Goal: Task Accomplishment & Management: Complete application form

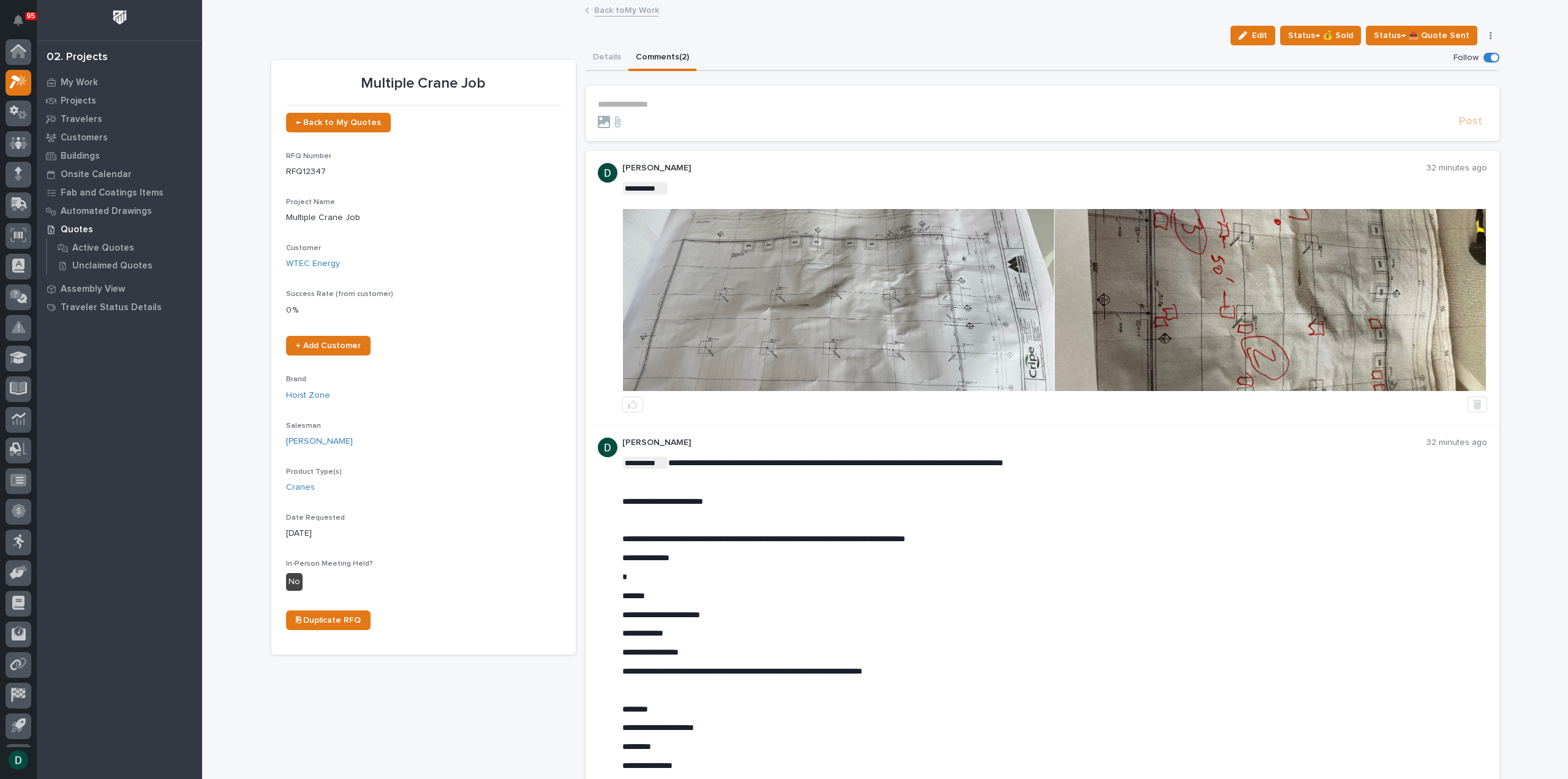
scroll to position [27, 0]
click at [637, 6] on link "Back to My Work" at bounding box center [626, 10] width 65 height 14
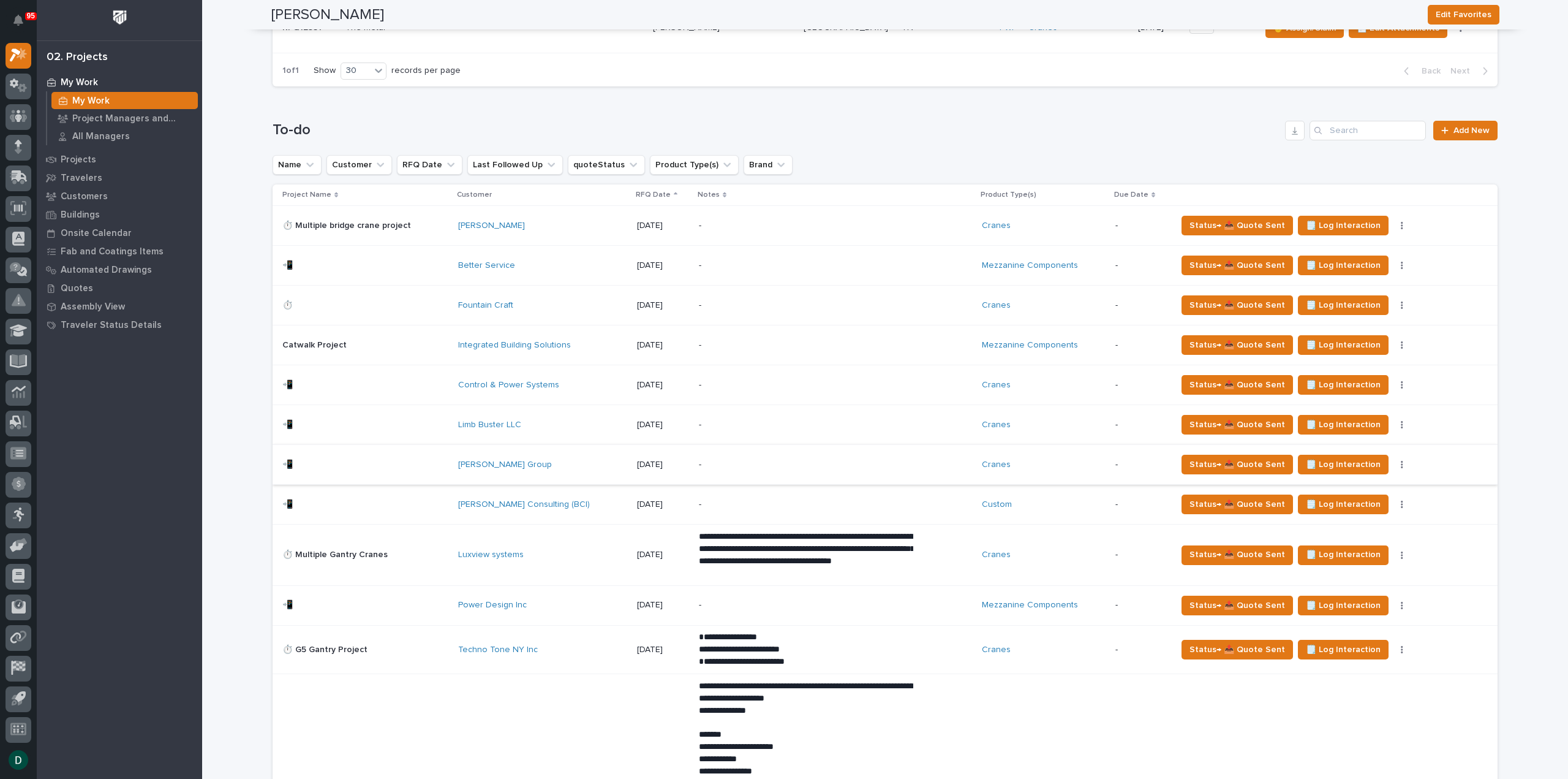
scroll to position [1348, 0]
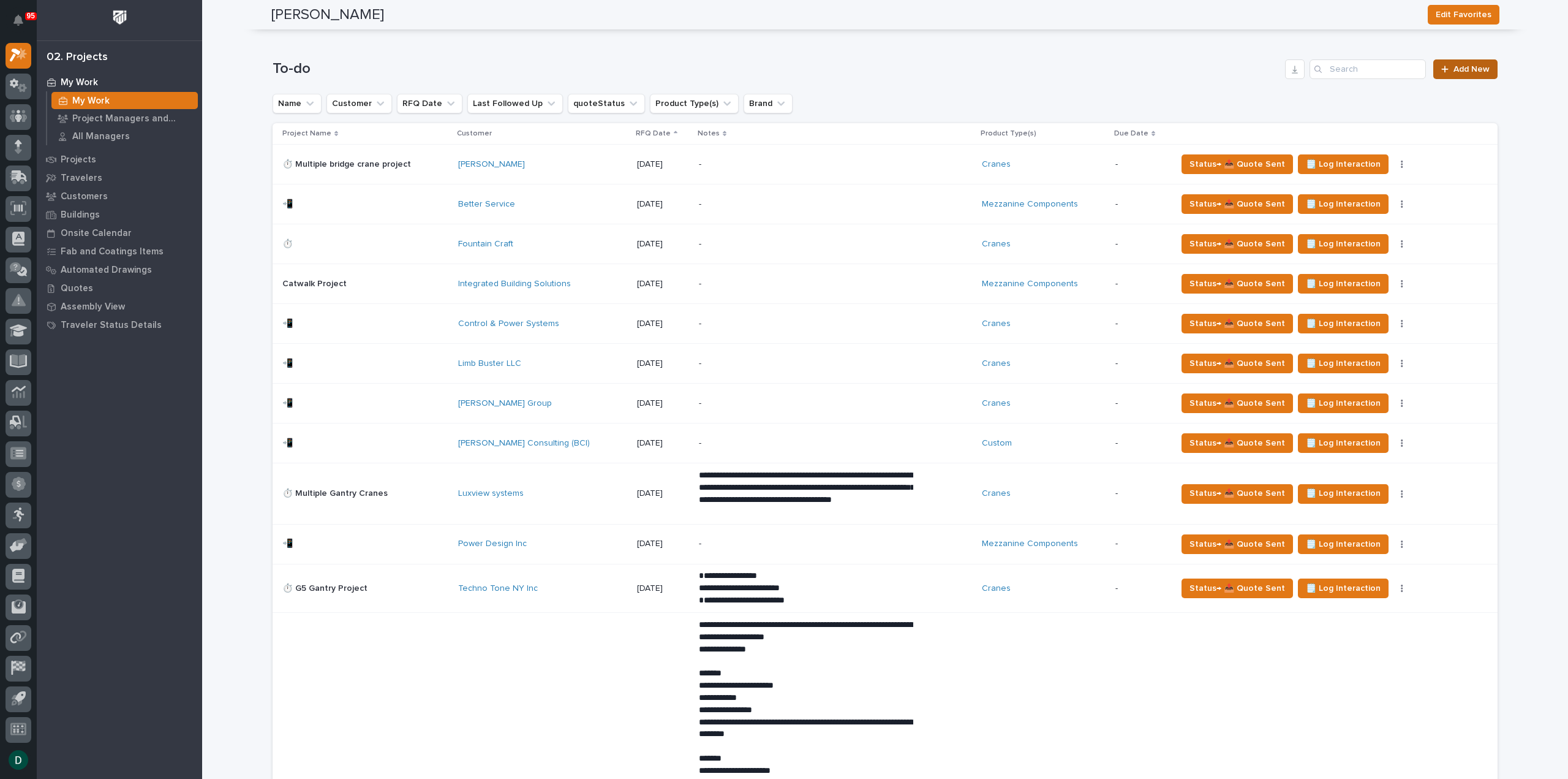
click at [1477, 65] on span "Add New" at bounding box center [1471, 69] width 36 height 8
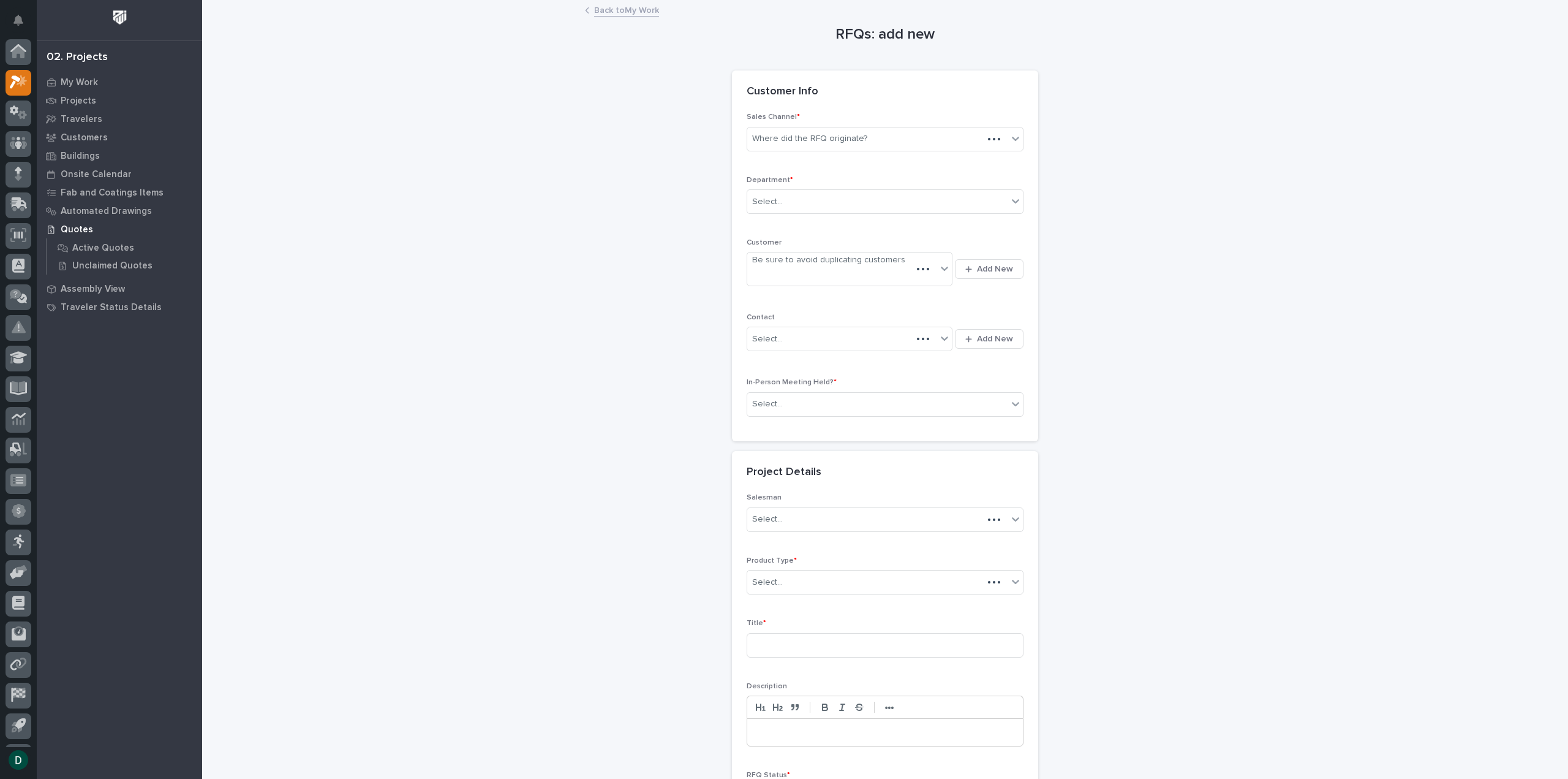
scroll to position [27, 0]
click at [844, 144] on div "Where did the RFQ originate?" at bounding box center [809, 139] width 115 height 13
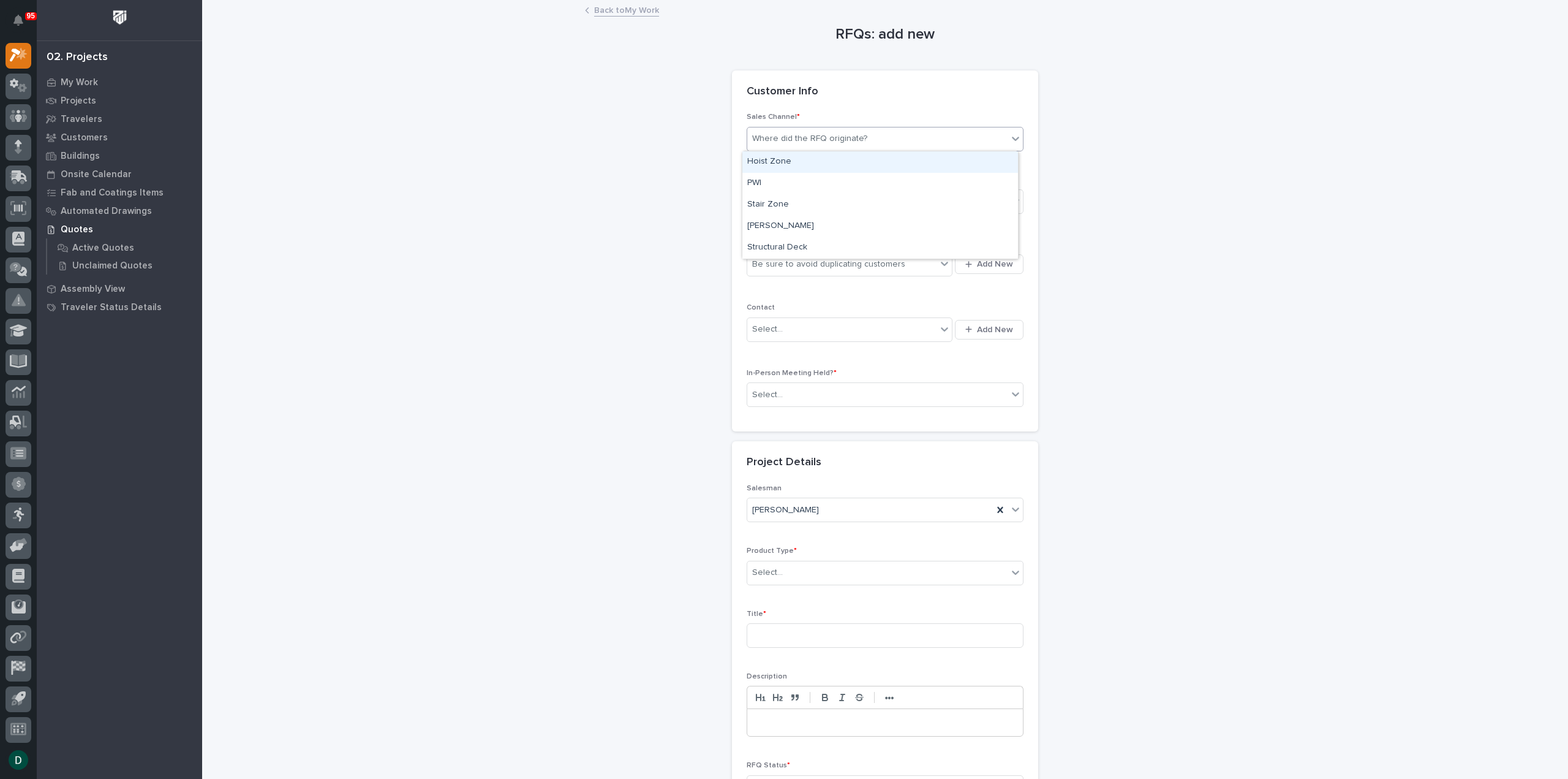
click at [827, 166] on div "Hoist Zone" at bounding box center [880, 162] width 276 height 21
click at [788, 198] on div "Select..." at bounding box center [877, 201] width 260 height 20
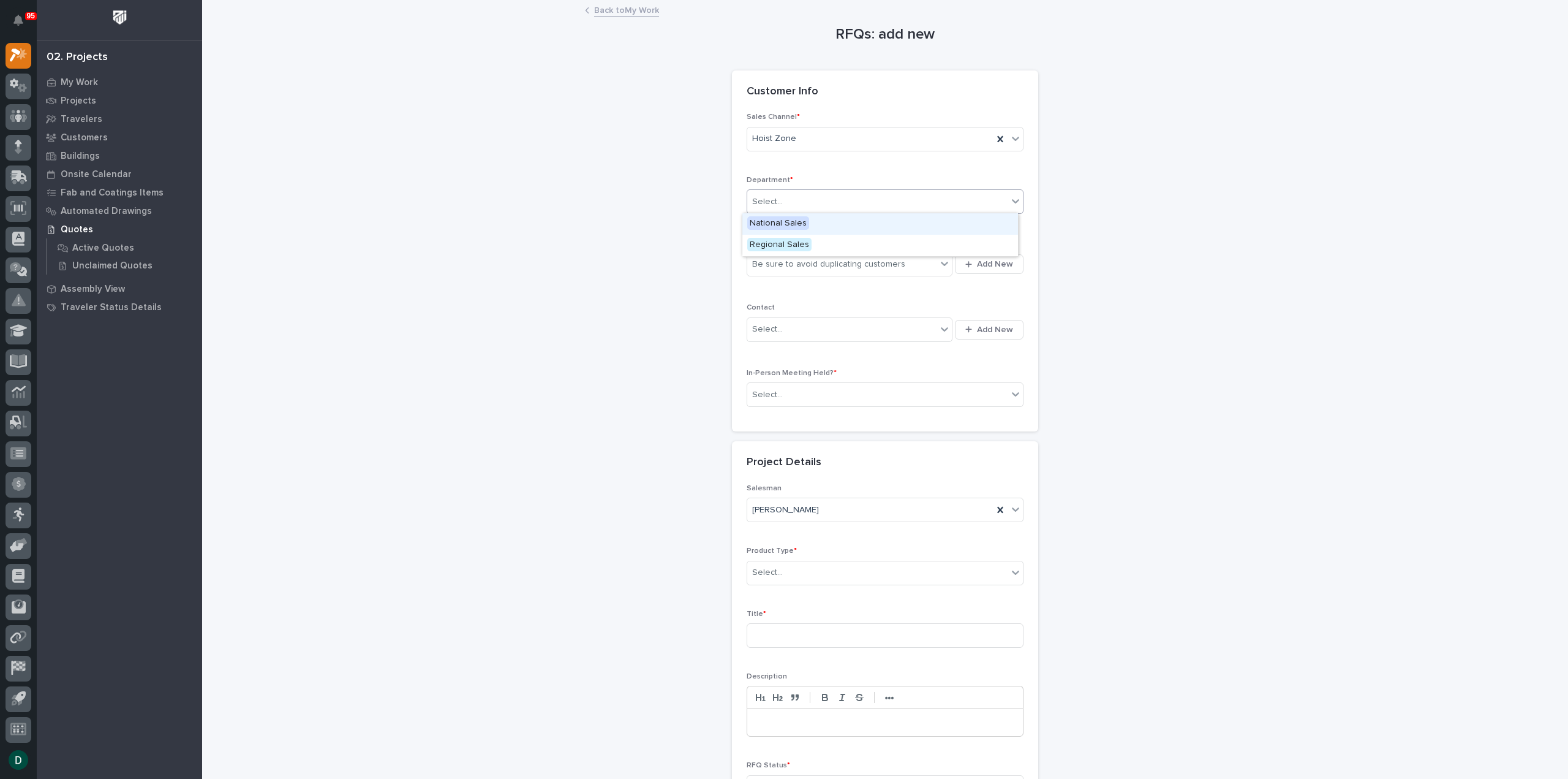
click at [801, 225] on span "National Sales" at bounding box center [778, 222] width 62 height 14
click at [990, 266] on span "Add New" at bounding box center [995, 264] width 36 height 11
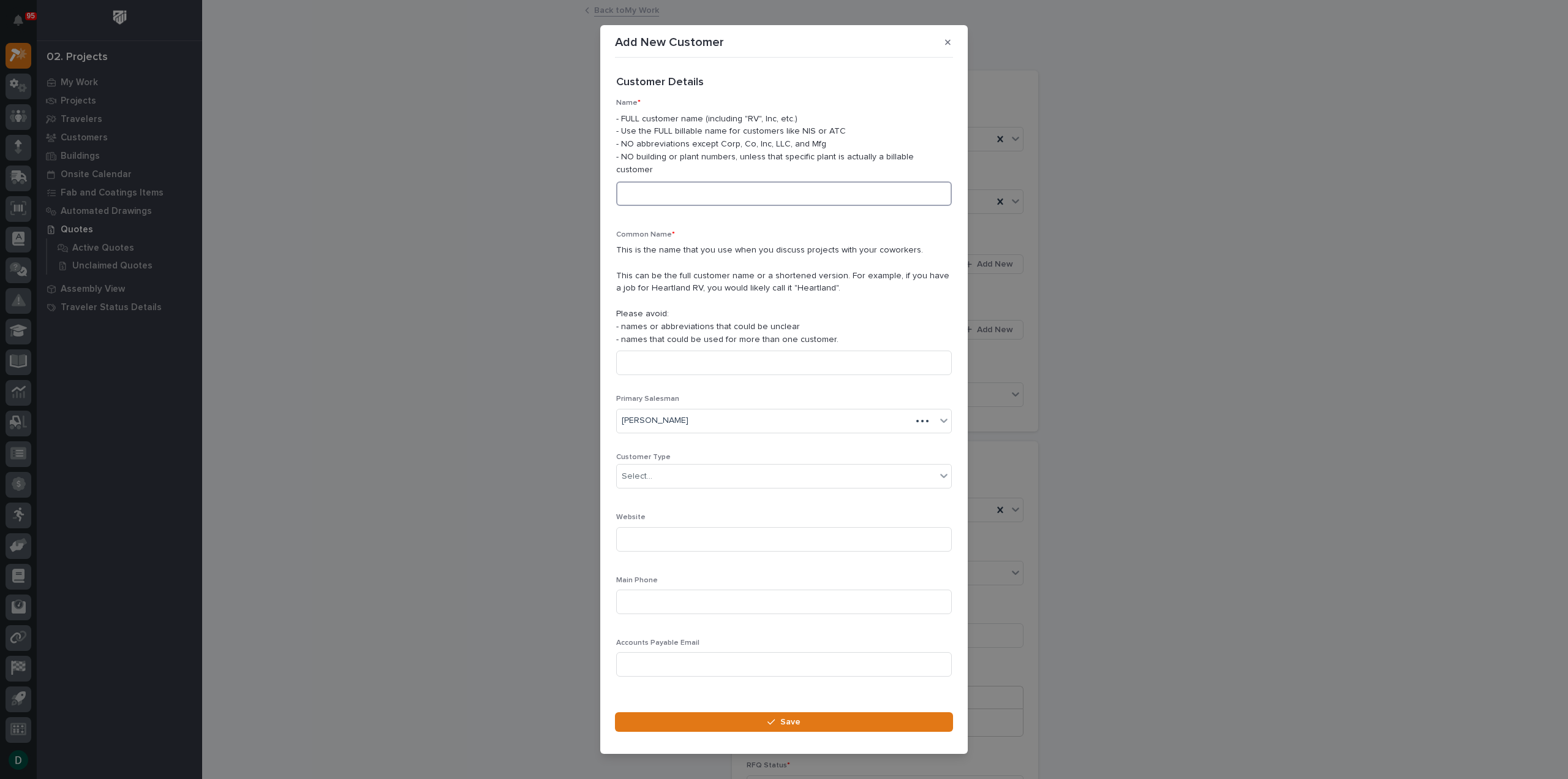
click at [668, 188] on input at bounding box center [784, 193] width 336 height 25
type input "Hashtag Welding"
click at [657, 360] on input at bounding box center [784, 363] width 336 height 25
click at [639, 356] on input "Hastag Welding" at bounding box center [784, 363] width 336 height 25
type input "Hashtag Welding"
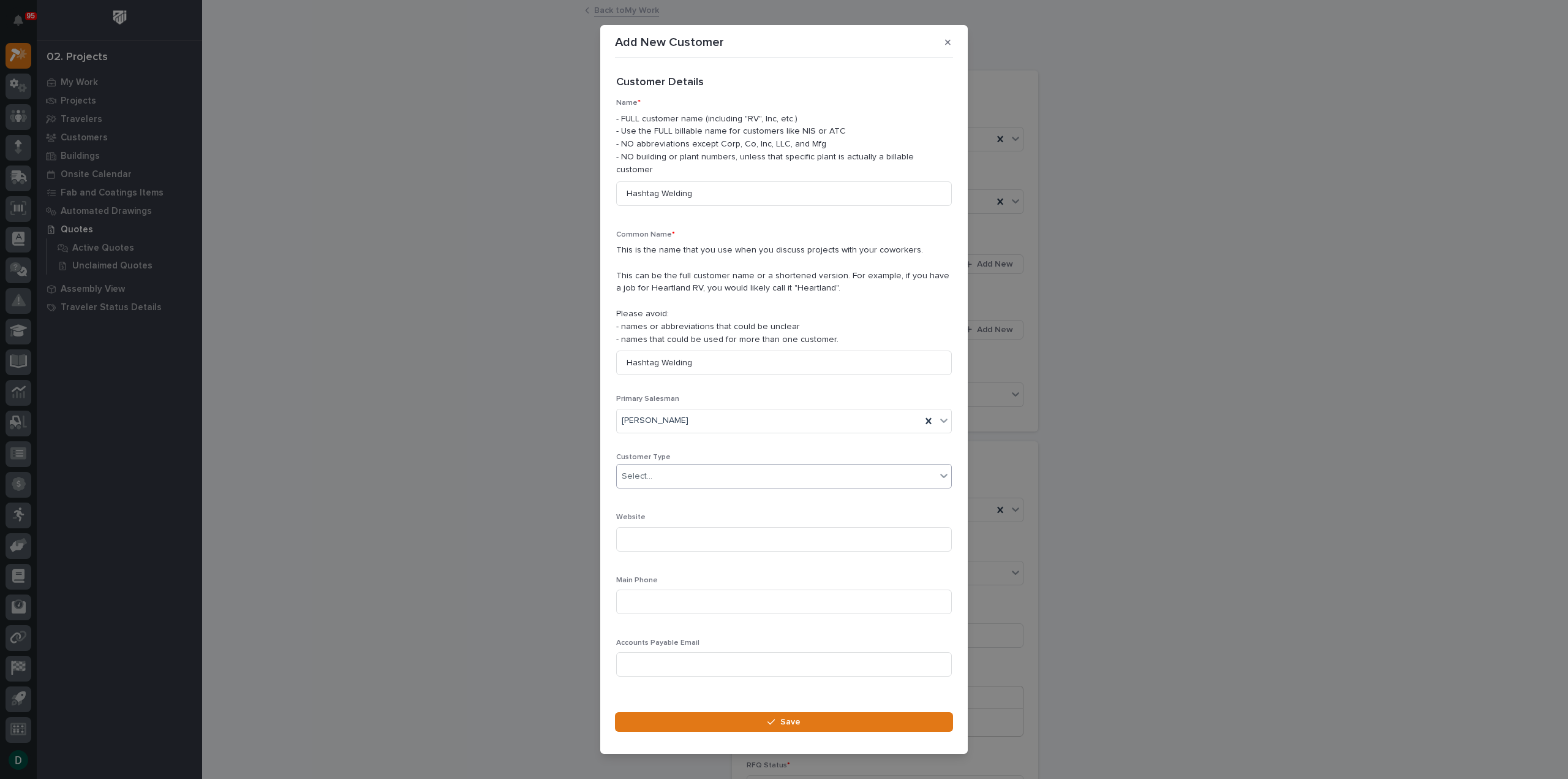
click at [704, 473] on div "Select..." at bounding box center [776, 476] width 319 height 20
click at [672, 515] on div "End User" at bounding box center [779, 514] width 325 height 21
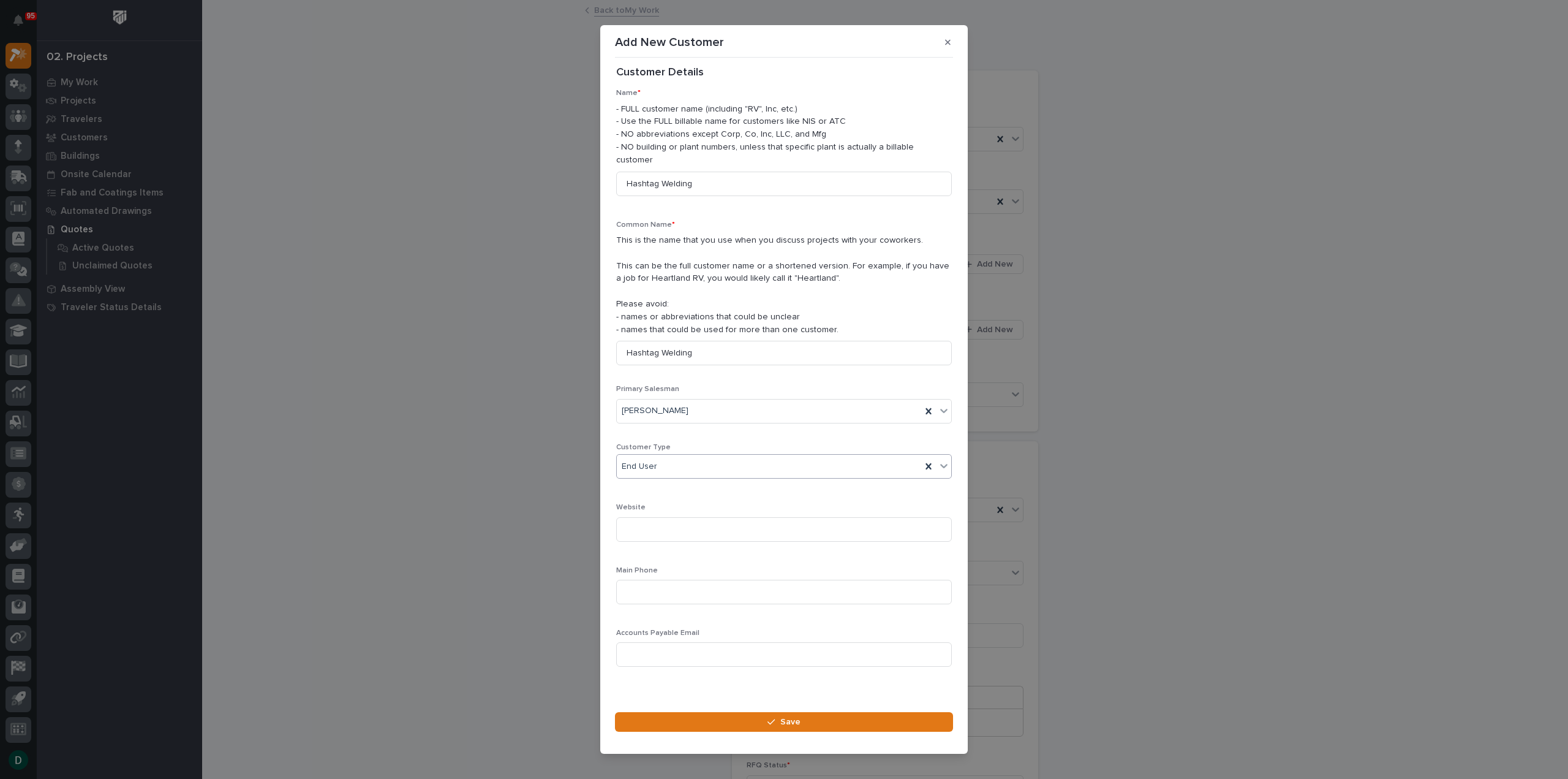
scroll to position [17, 0]
drag, startPoint x: 785, startPoint y: 718, endPoint x: 877, endPoint y: 731, distance: 92.9
click at [786, 718] on span "Save" at bounding box center [790, 722] width 20 height 11
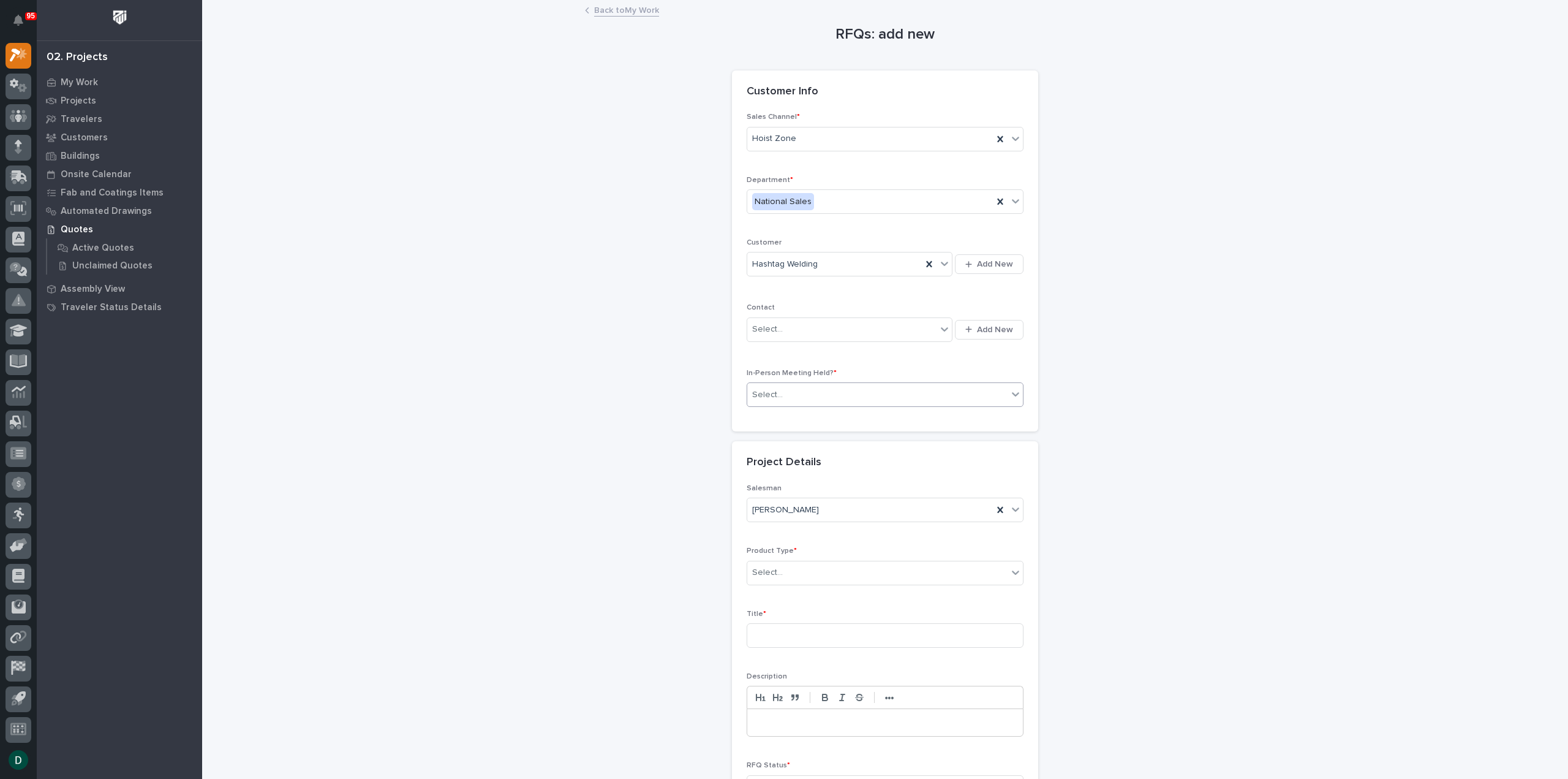
click at [827, 396] on div "Select..." at bounding box center [877, 395] width 260 height 20
click at [811, 433] on div "No" at bounding box center [880, 437] width 276 height 21
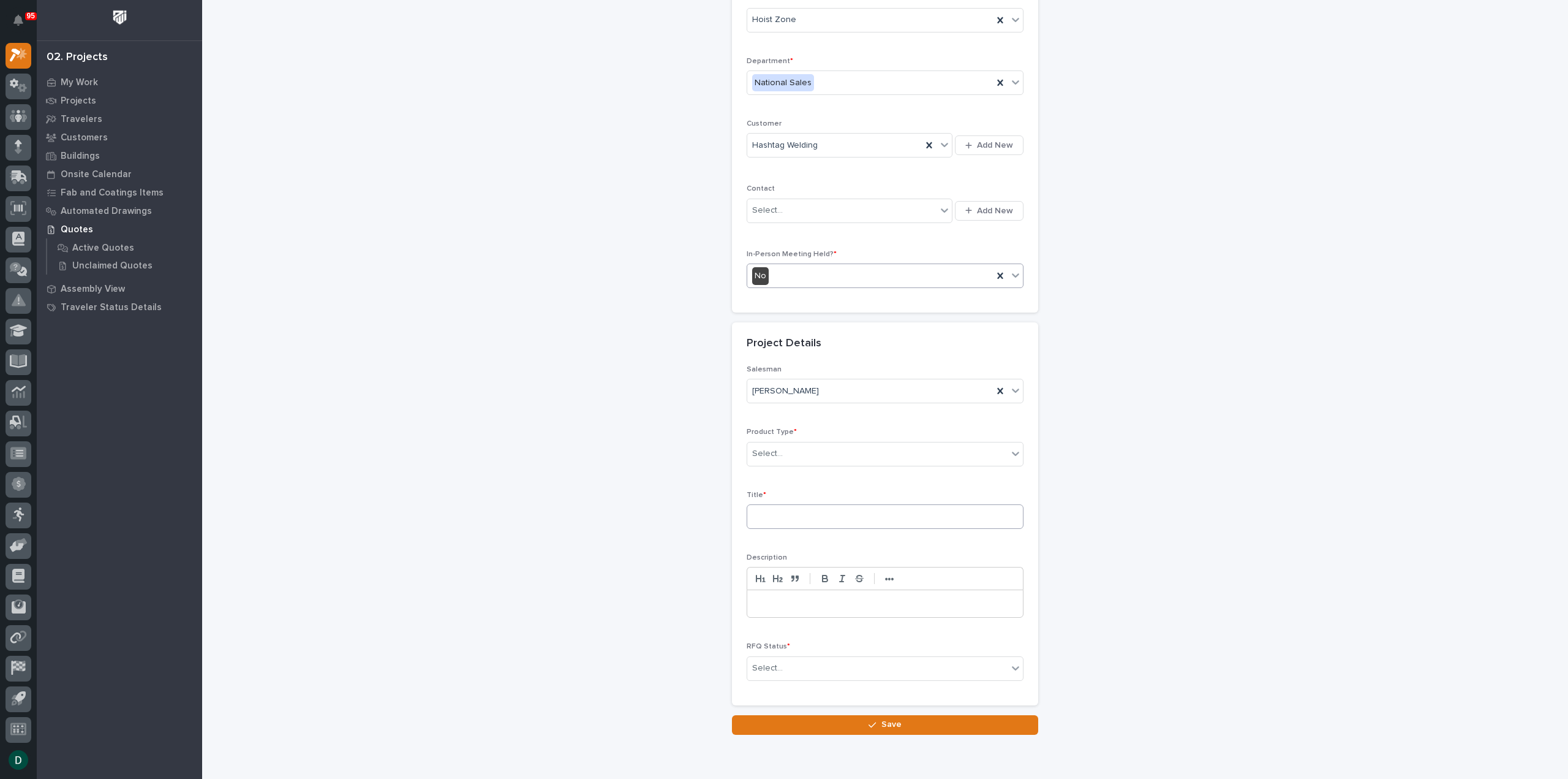
scroll to position [123, 0]
click at [804, 448] on div "Select..." at bounding box center [877, 449] width 260 height 20
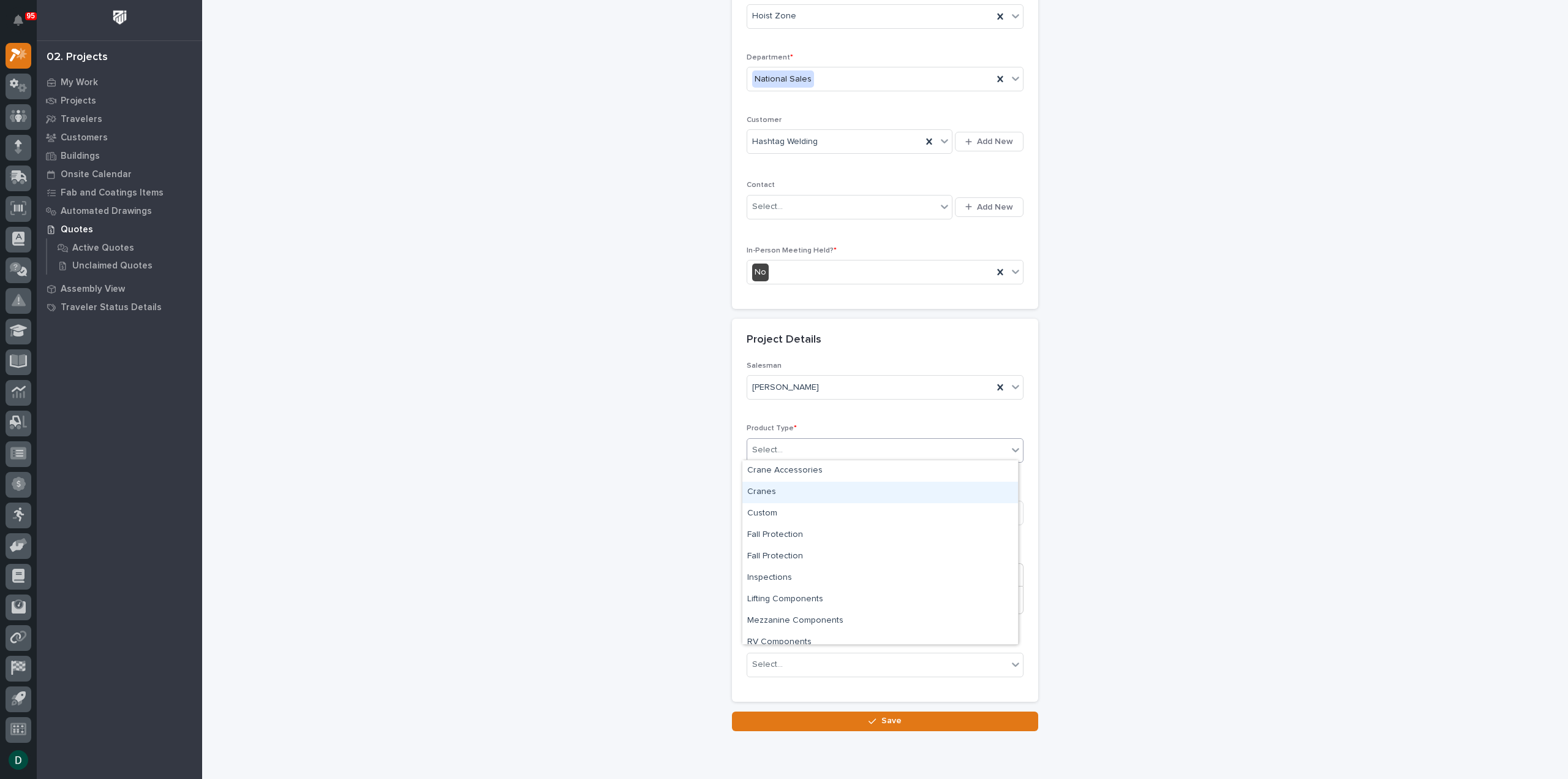
click at [779, 494] on div "Cranes" at bounding box center [880, 492] width 276 height 21
click at [780, 512] on input at bounding box center [885, 513] width 277 height 25
type input "5 ton 50' span crane system"
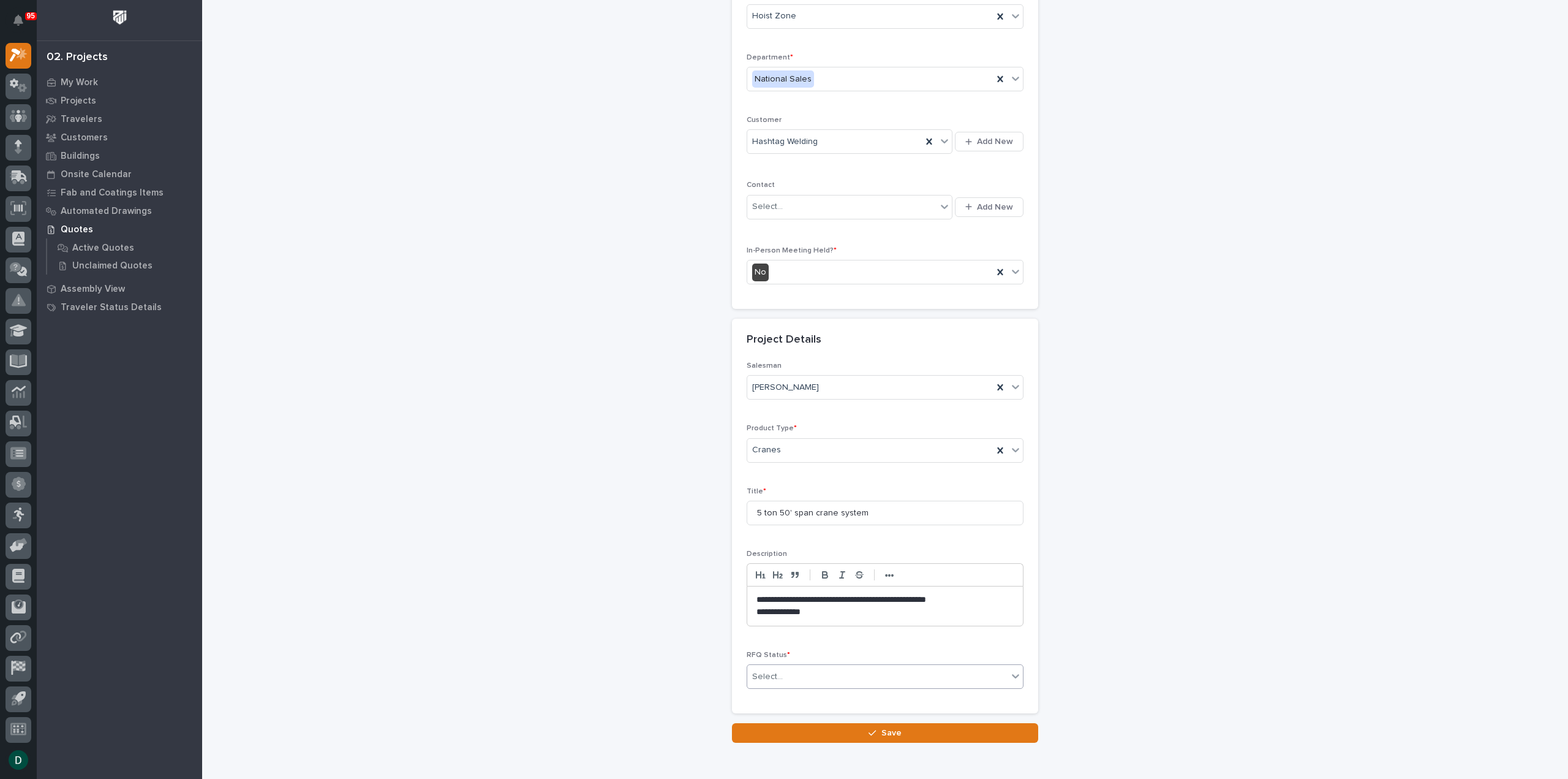
click at [844, 668] on div "Select..." at bounding box center [877, 676] width 260 height 20
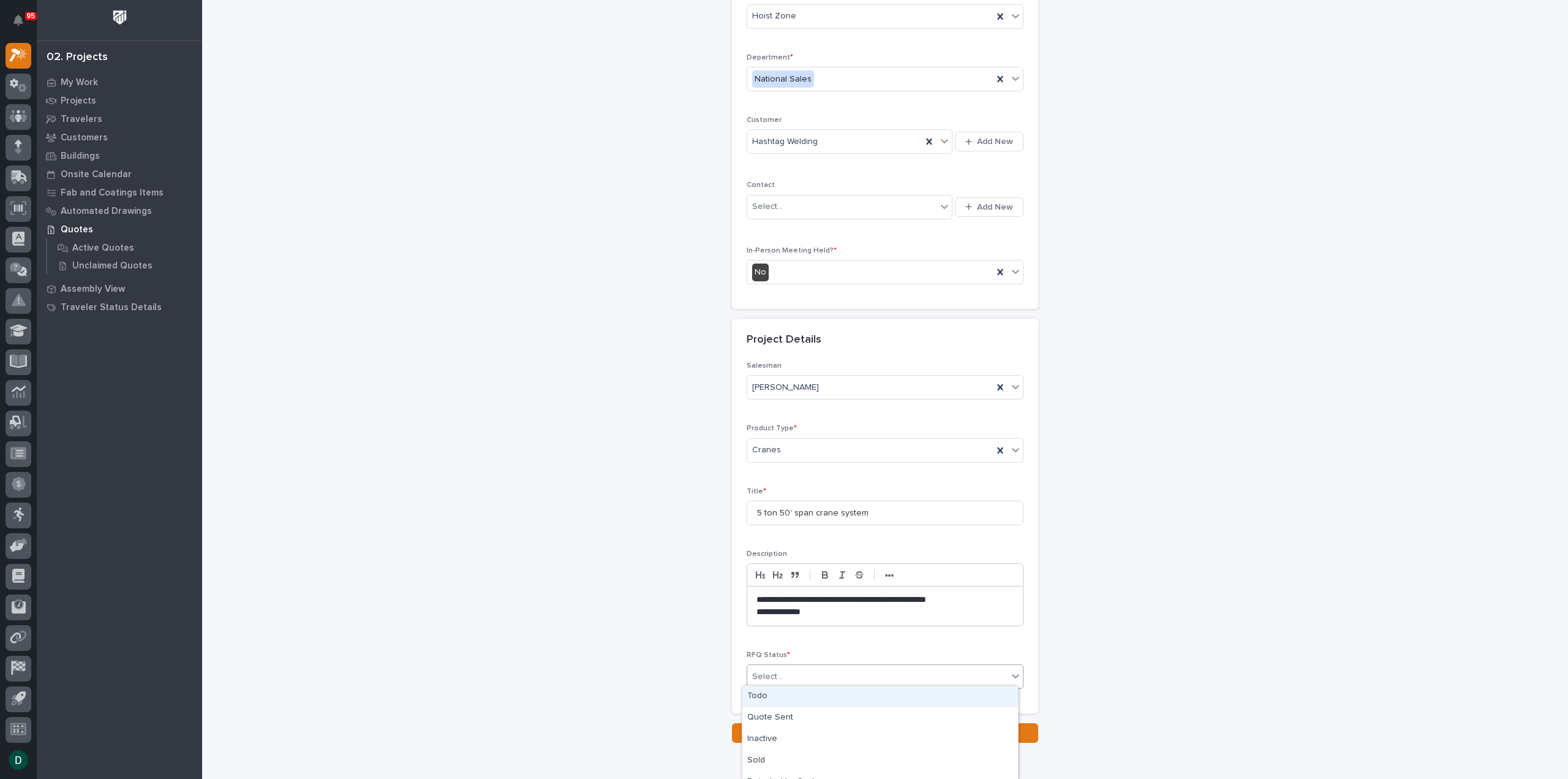
click at [809, 698] on div "Todo" at bounding box center [880, 696] width 276 height 21
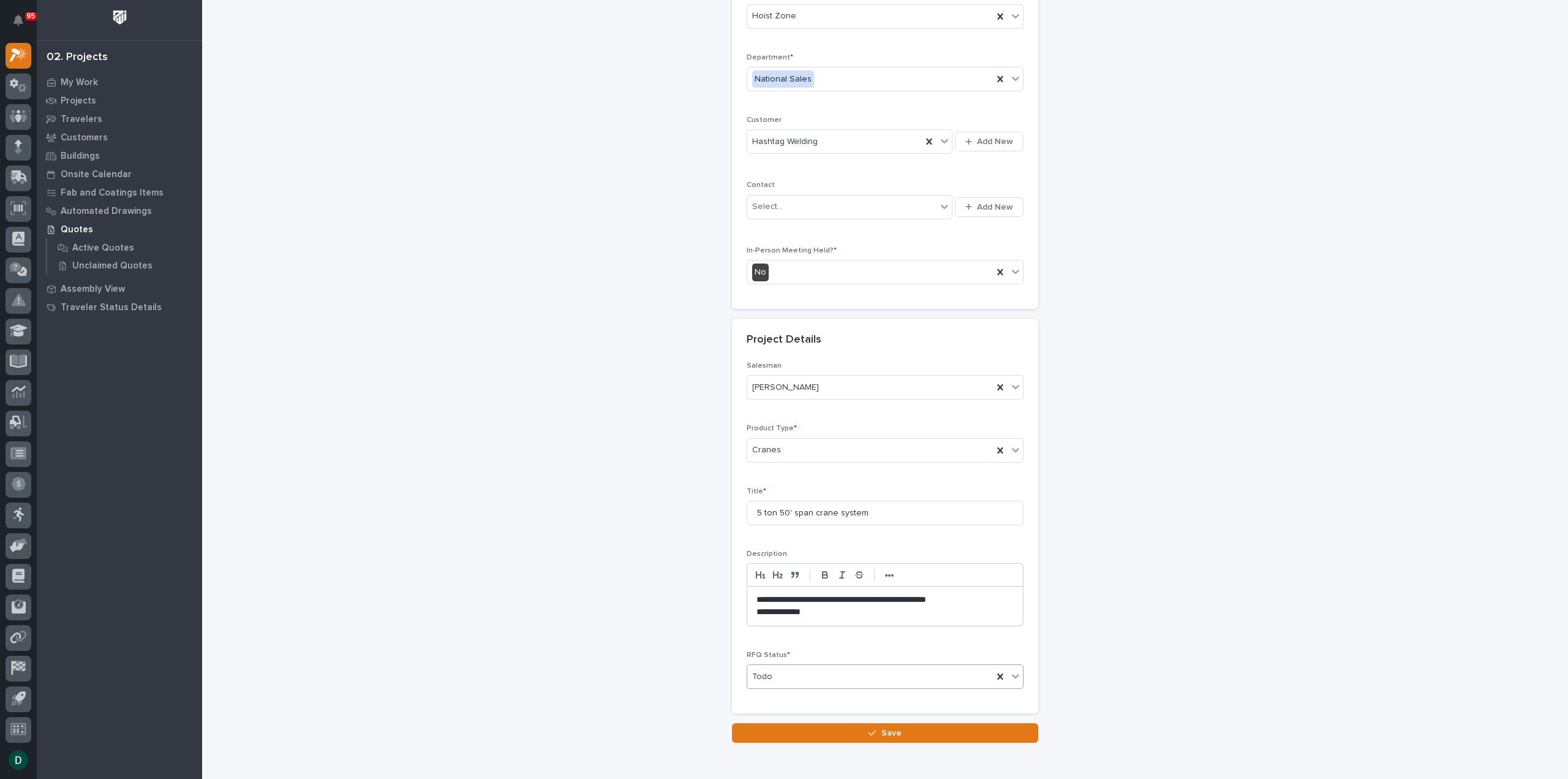
click at [824, 606] on p "**********" at bounding box center [886, 612] width 258 height 12
click at [905, 733] on button "Save" at bounding box center [885, 733] width 306 height 19
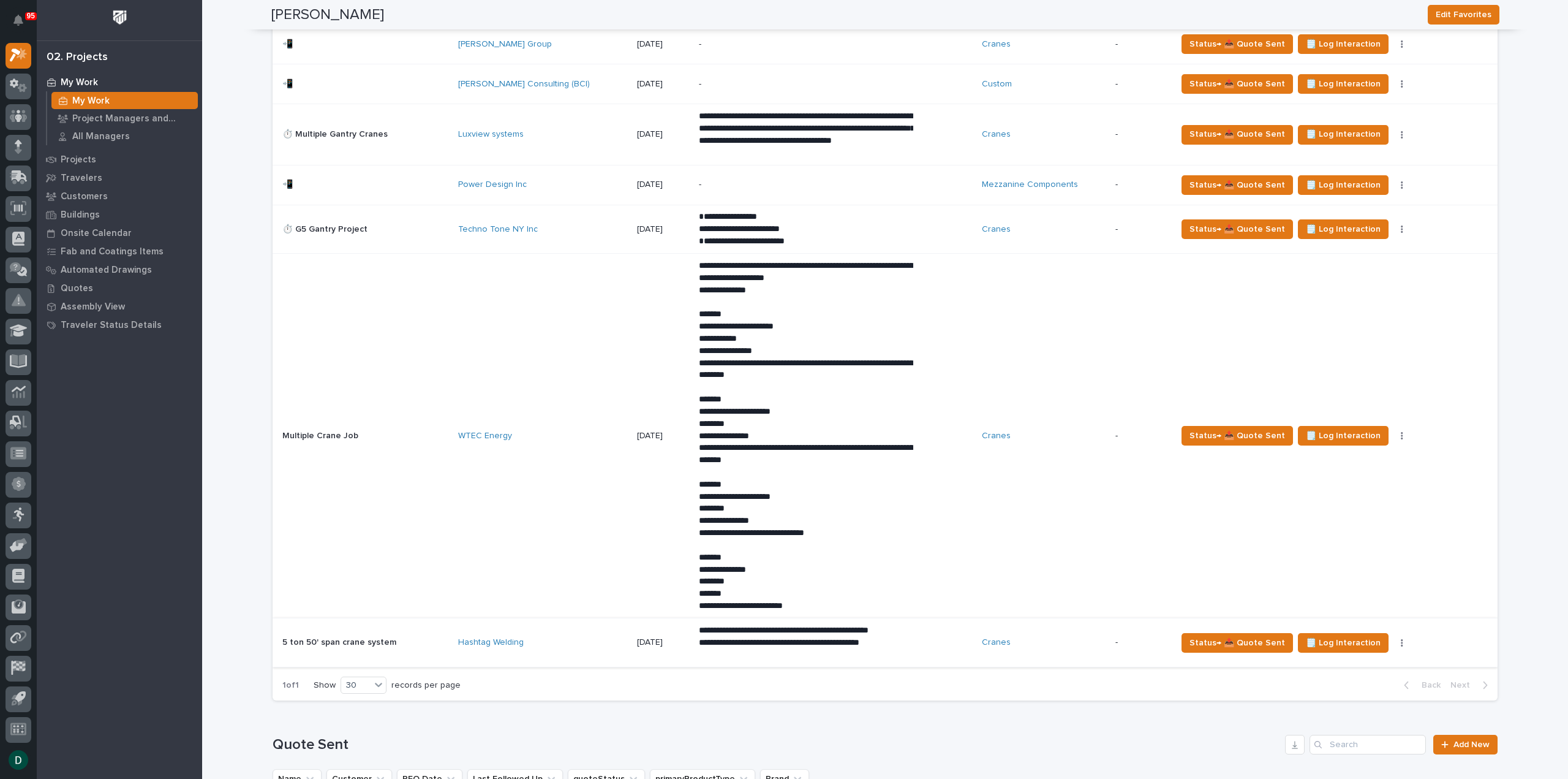
scroll to position [1716, 0]
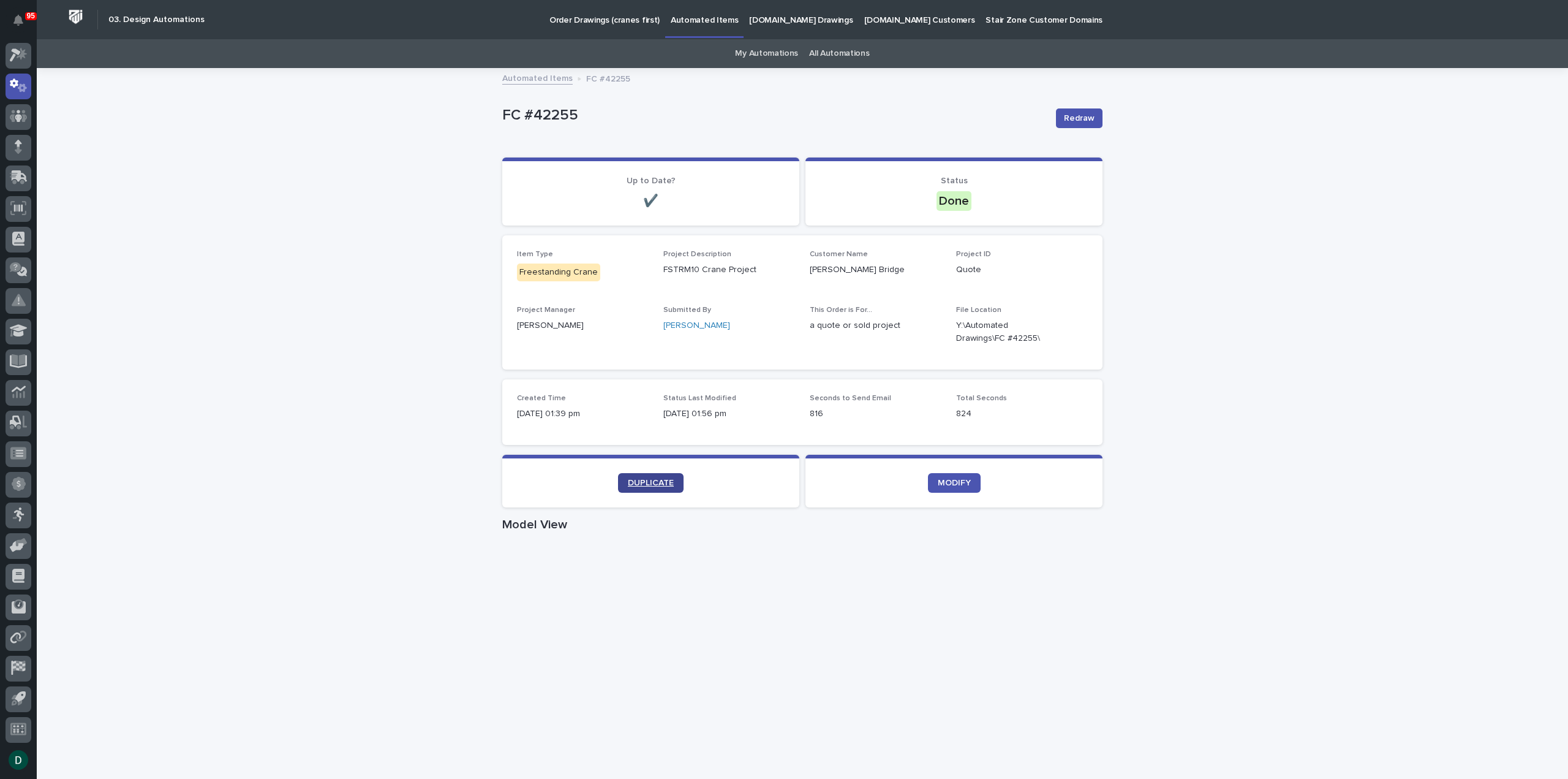
click at [647, 482] on span "DUPLICATE" at bounding box center [650, 482] width 46 height 8
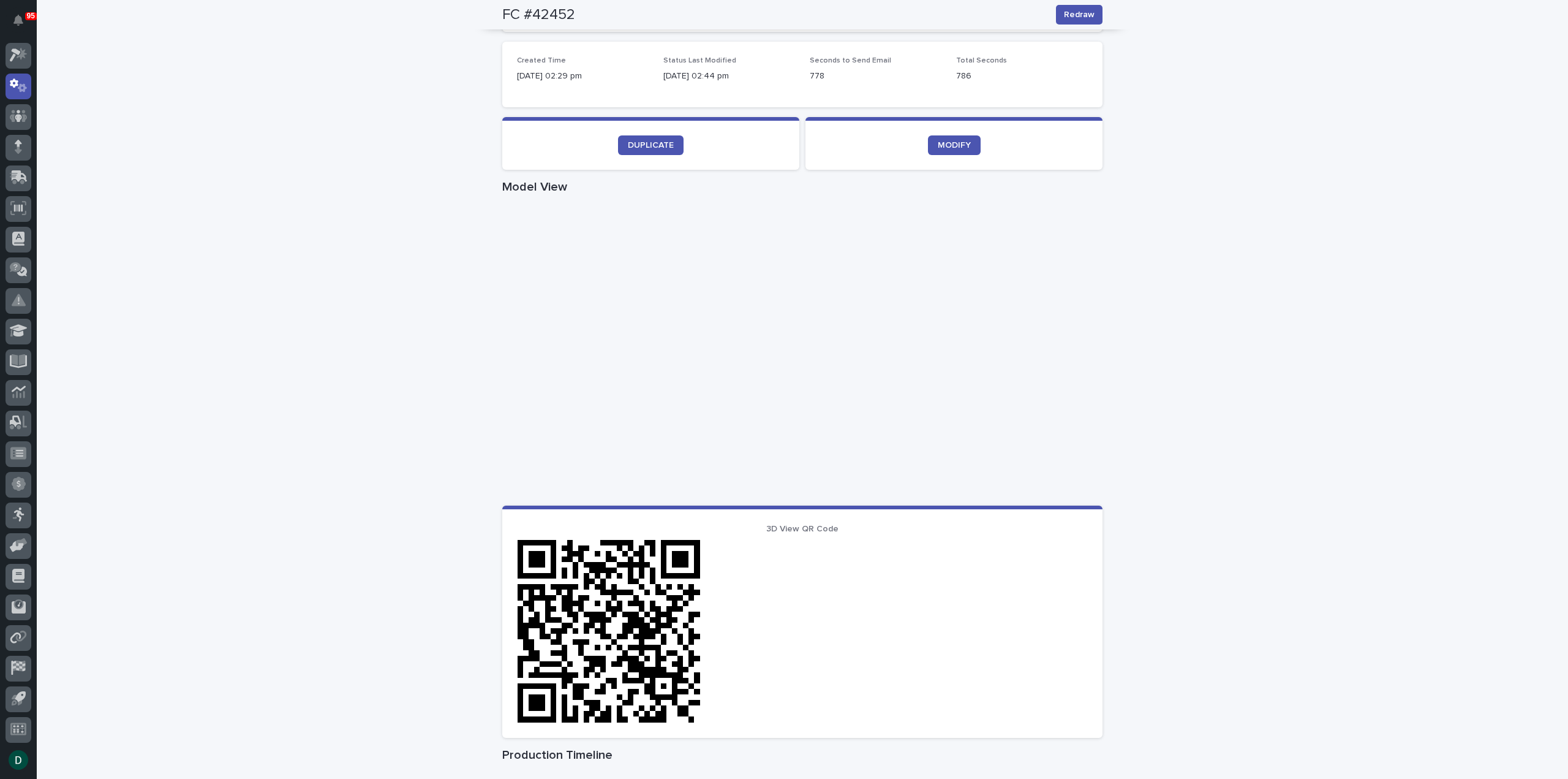
scroll to position [339, 0]
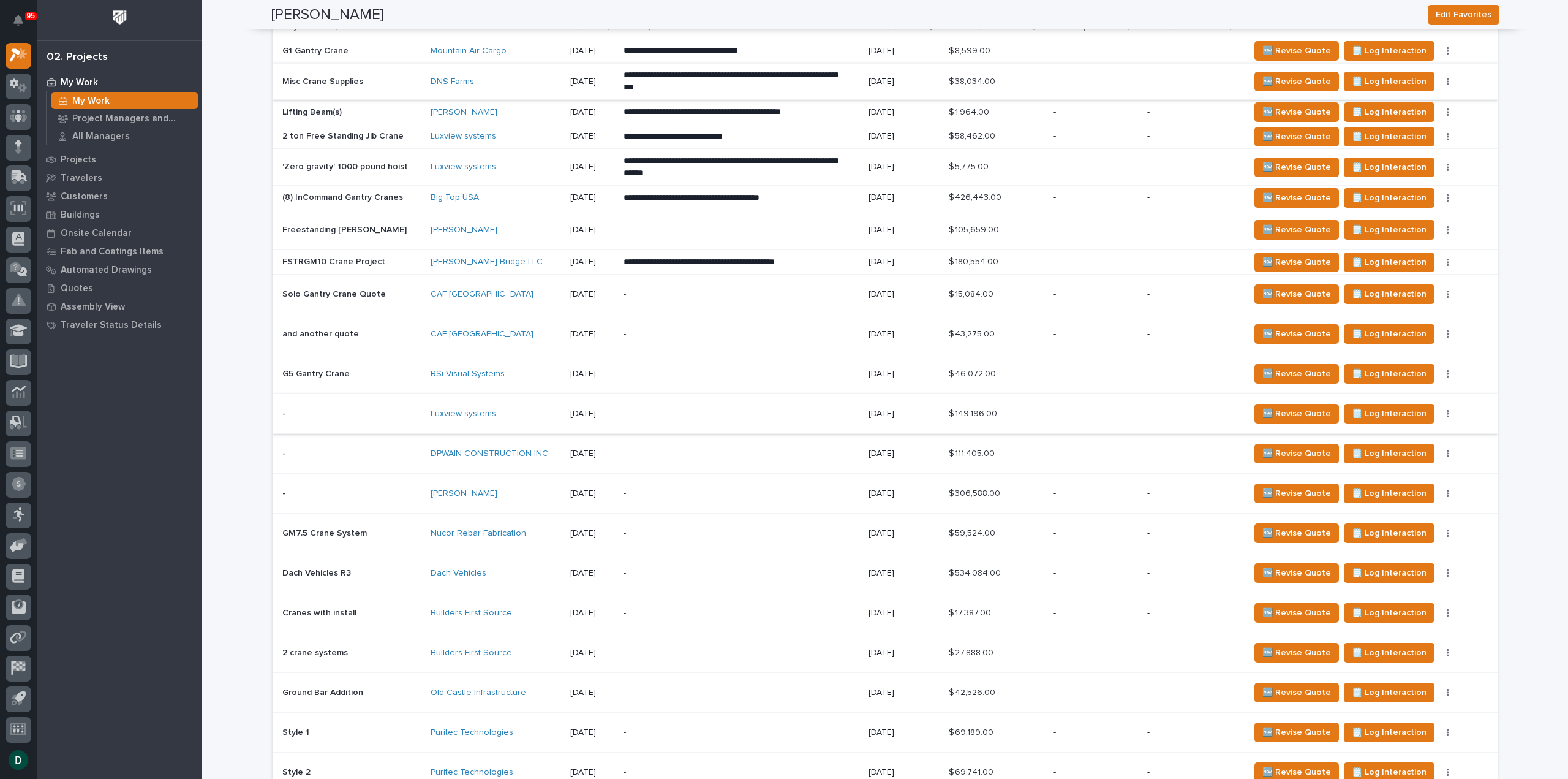
scroll to position [2512, 0]
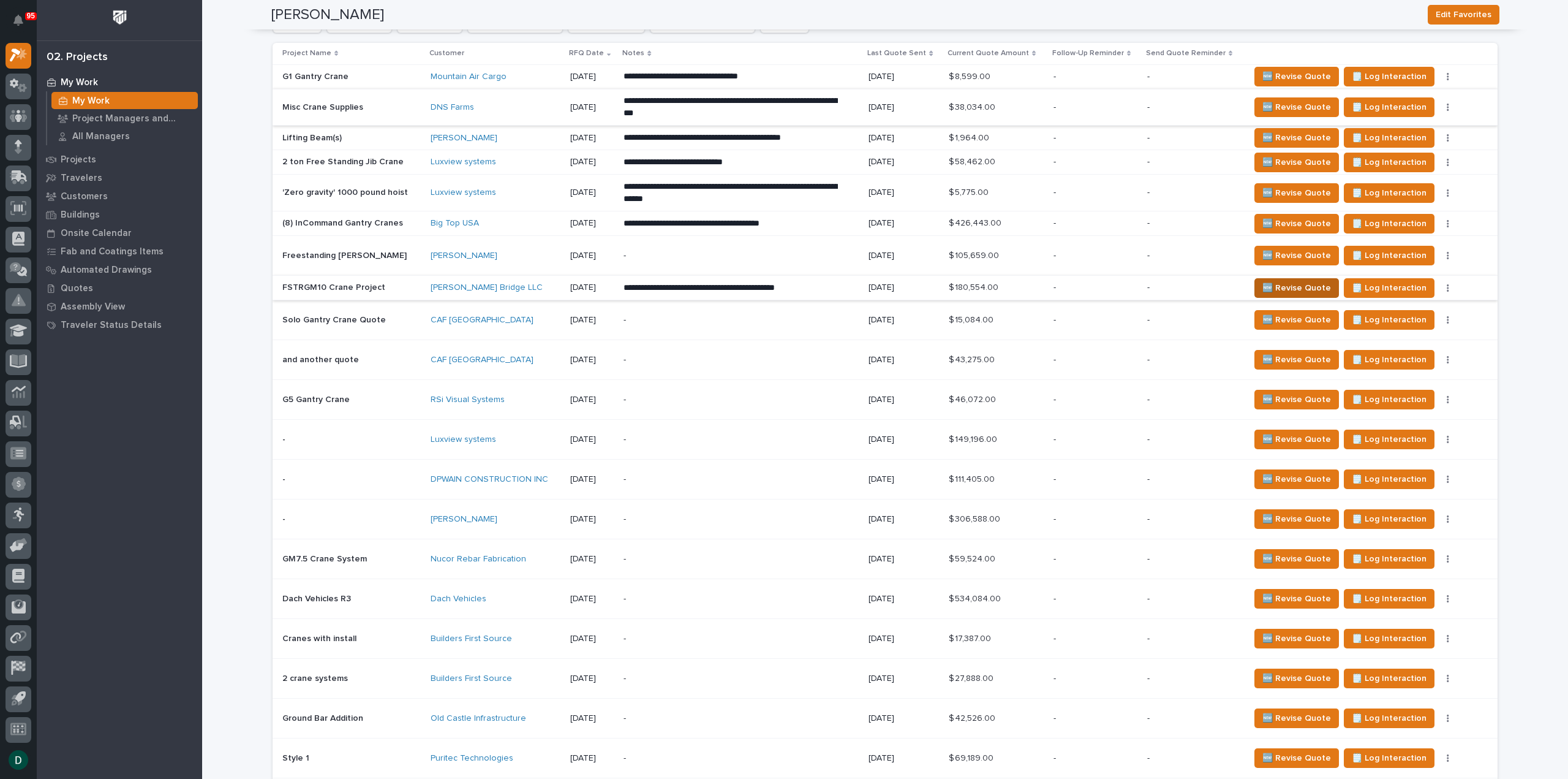
click at [1307, 282] on span "🆕 Revise Quote" at bounding box center [1297, 288] width 68 height 15
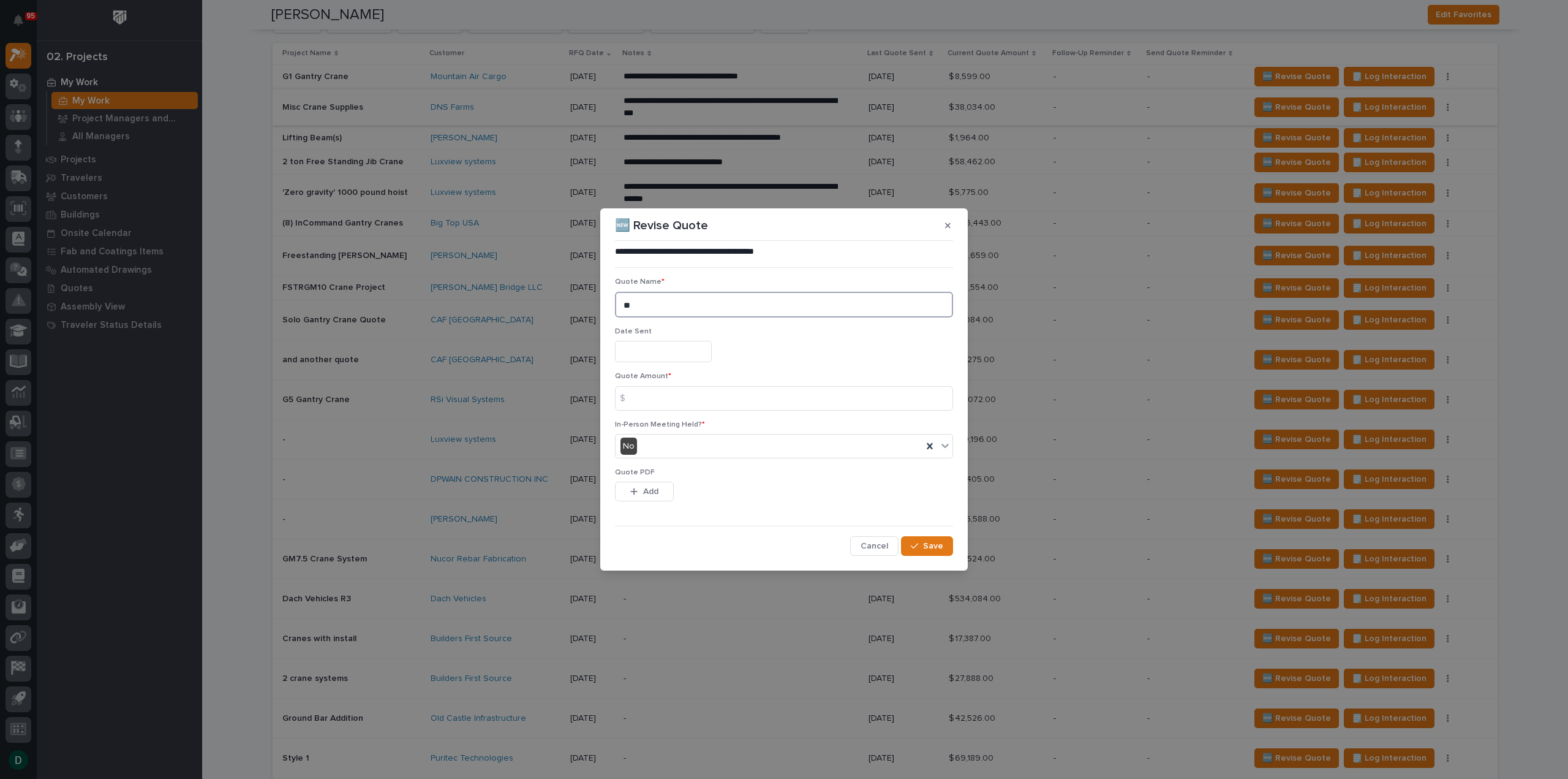
click at [633, 302] on textarea "**" at bounding box center [784, 304] width 338 height 26
type textarea "**"
click at [710, 351] on input "text" at bounding box center [663, 351] width 97 height 21
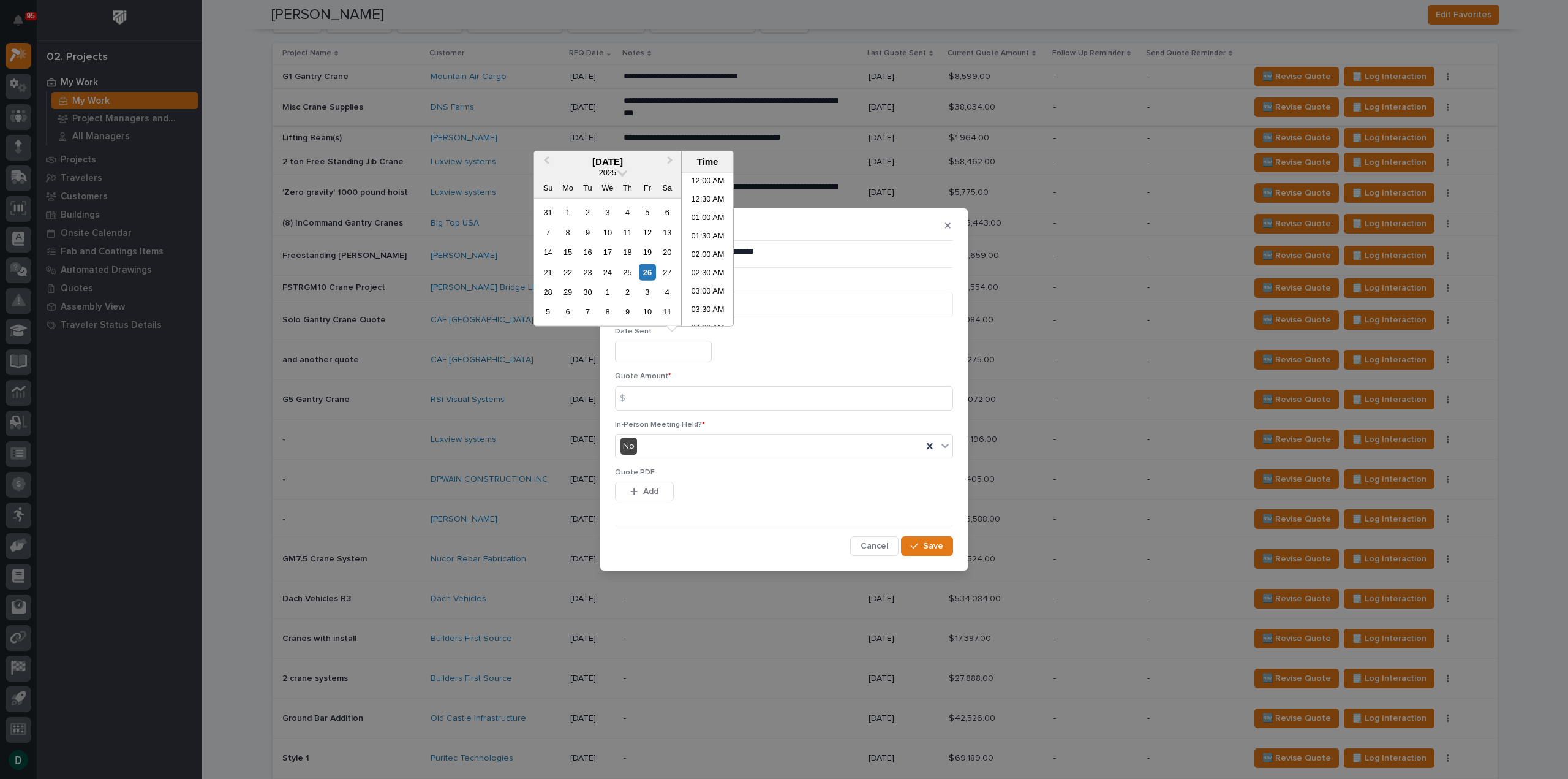
scroll to position [466, 0]
click at [650, 272] on div "26" at bounding box center [647, 272] width 17 height 17
type input "**********"
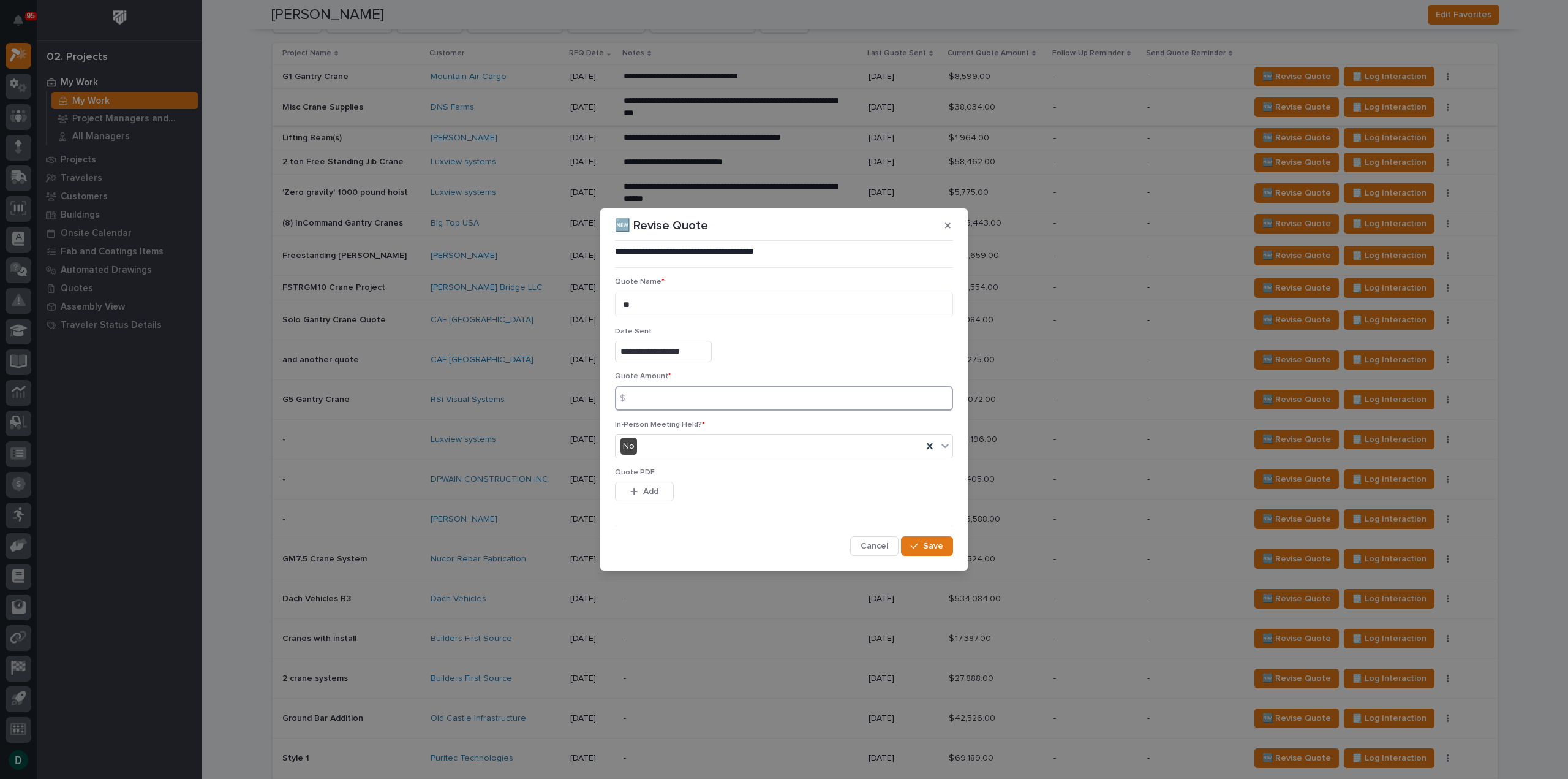
click at [693, 398] on input at bounding box center [784, 399] width 338 height 25
type input "129424"
click at [655, 491] on span "Add" at bounding box center [651, 491] width 15 height 11
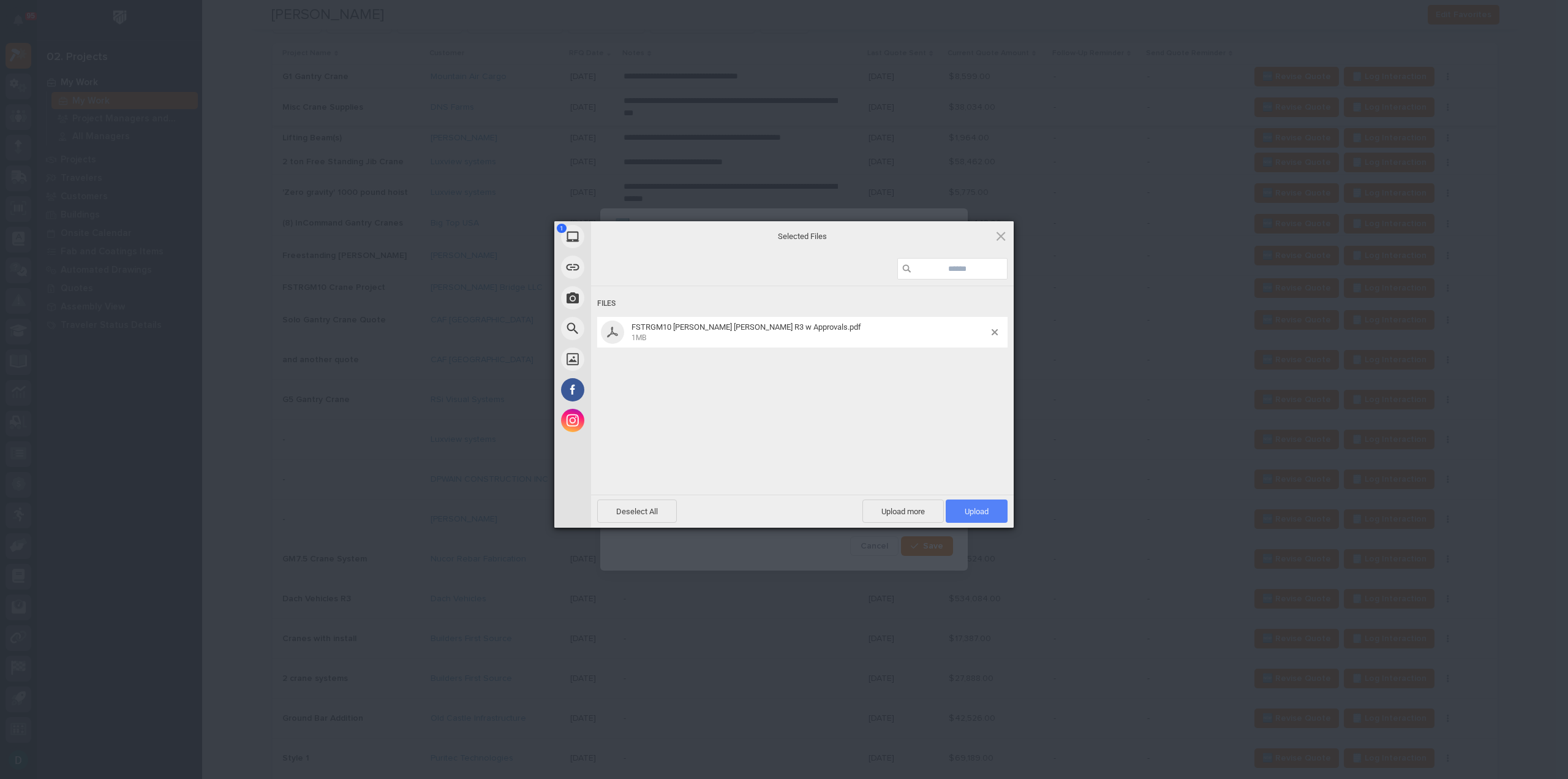
click at [978, 512] on span "Upload 1" at bounding box center [976, 511] width 24 height 9
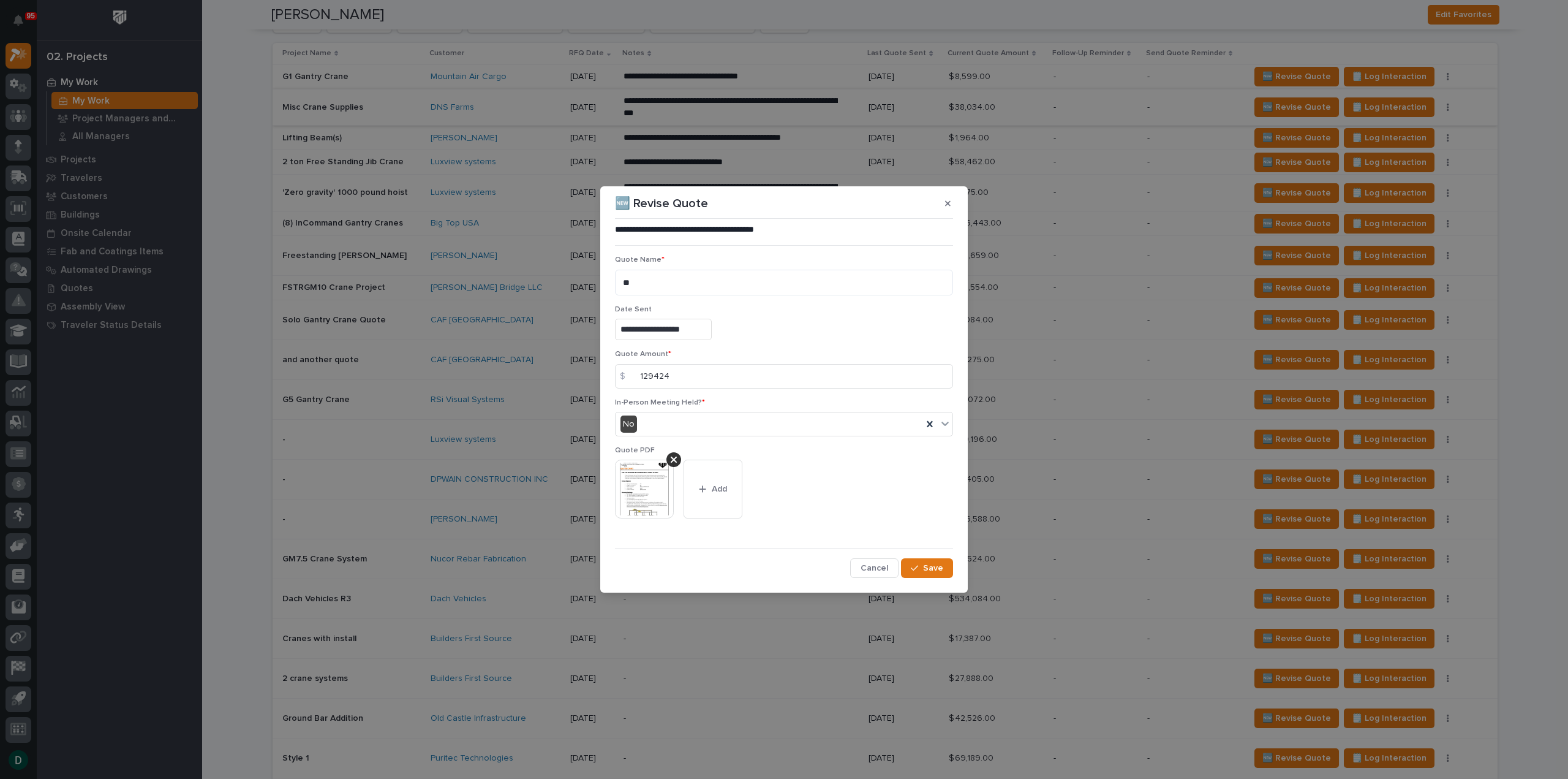
drag, startPoint x: 935, startPoint y: 568, endPoint x: 864, endPoint y: 549, distance: 73.5
click at [935, 568] on span "Save" at bounding box center [933, 567] width 20 height 11
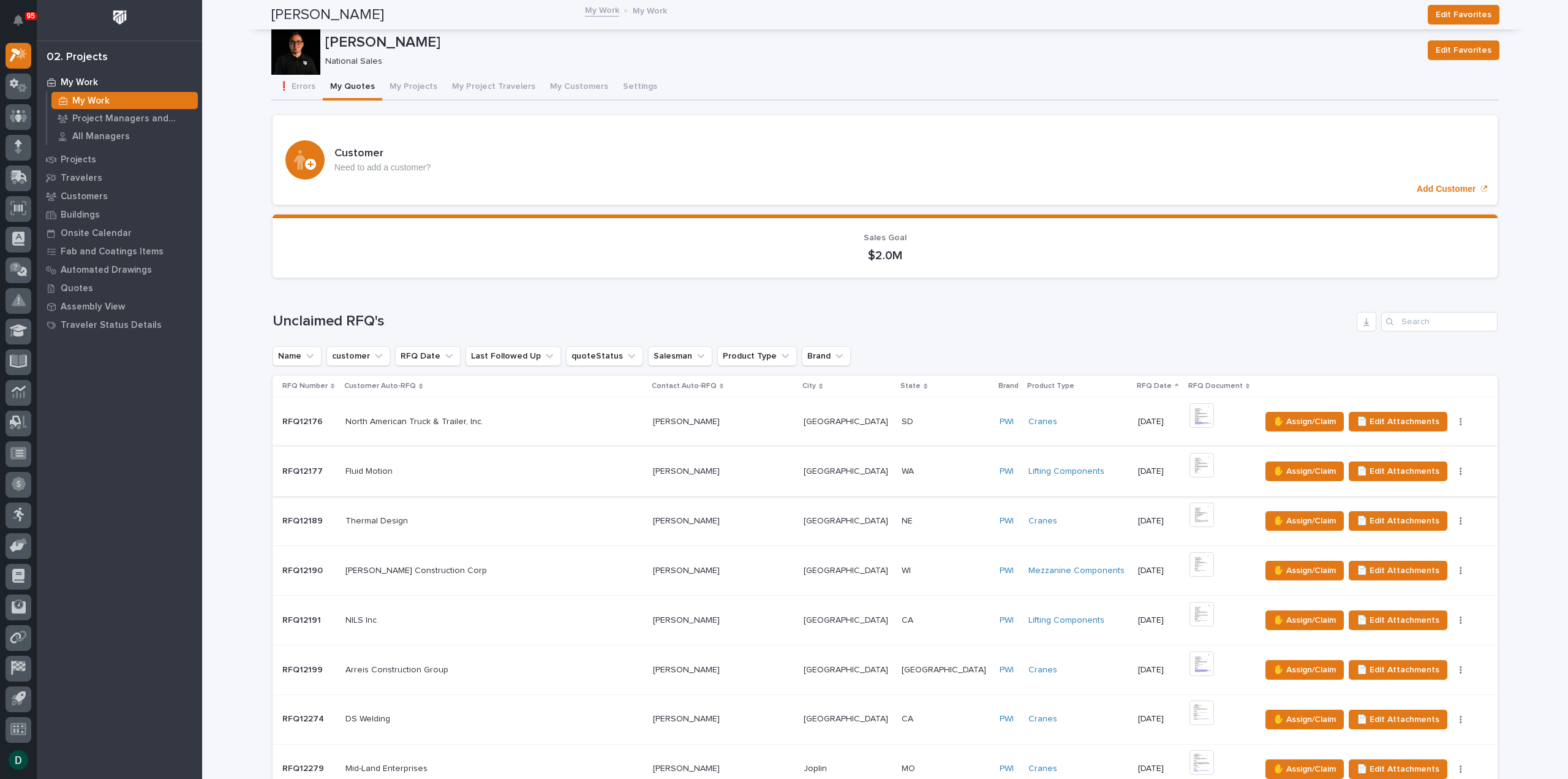
scroll to position [0, 0]
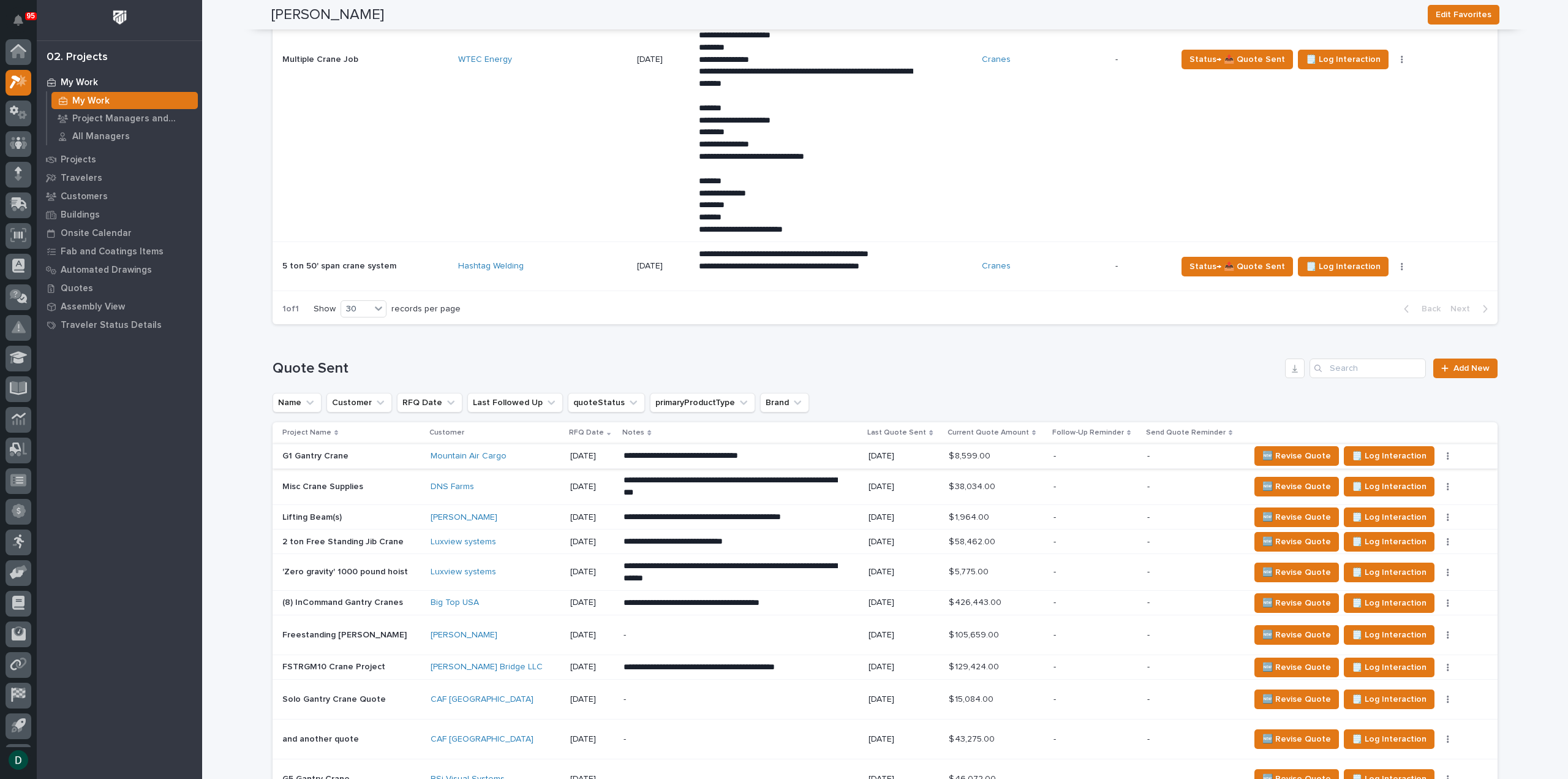
scroll to position [2145, 0]
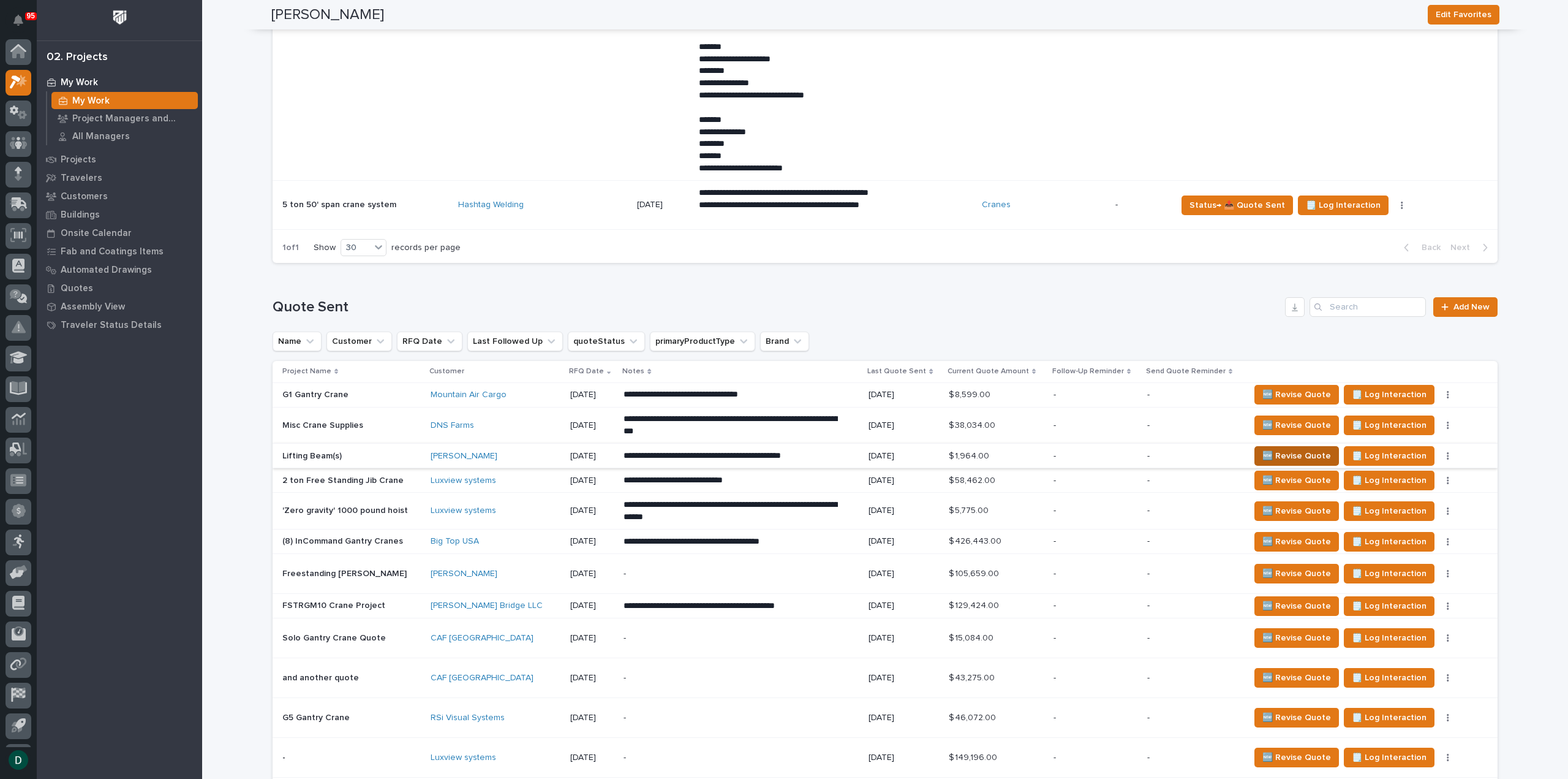
click at [1297, 451] on span "🆕 Revise Quote" at bounding box center [1297, 456] width 68 height 15
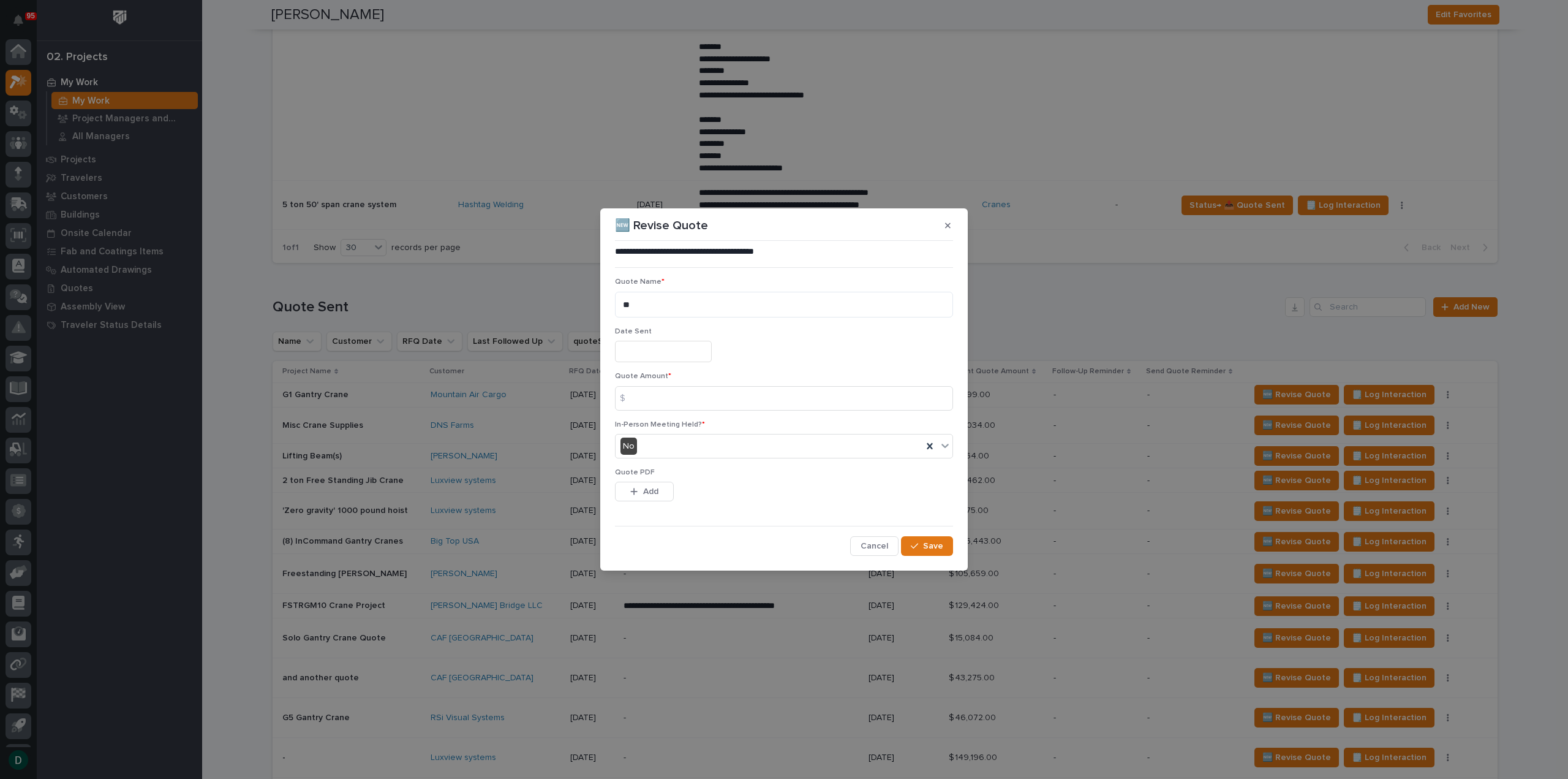
click at [672, 353] on input "text" at bounding box center [663, 351] width 97 height 21
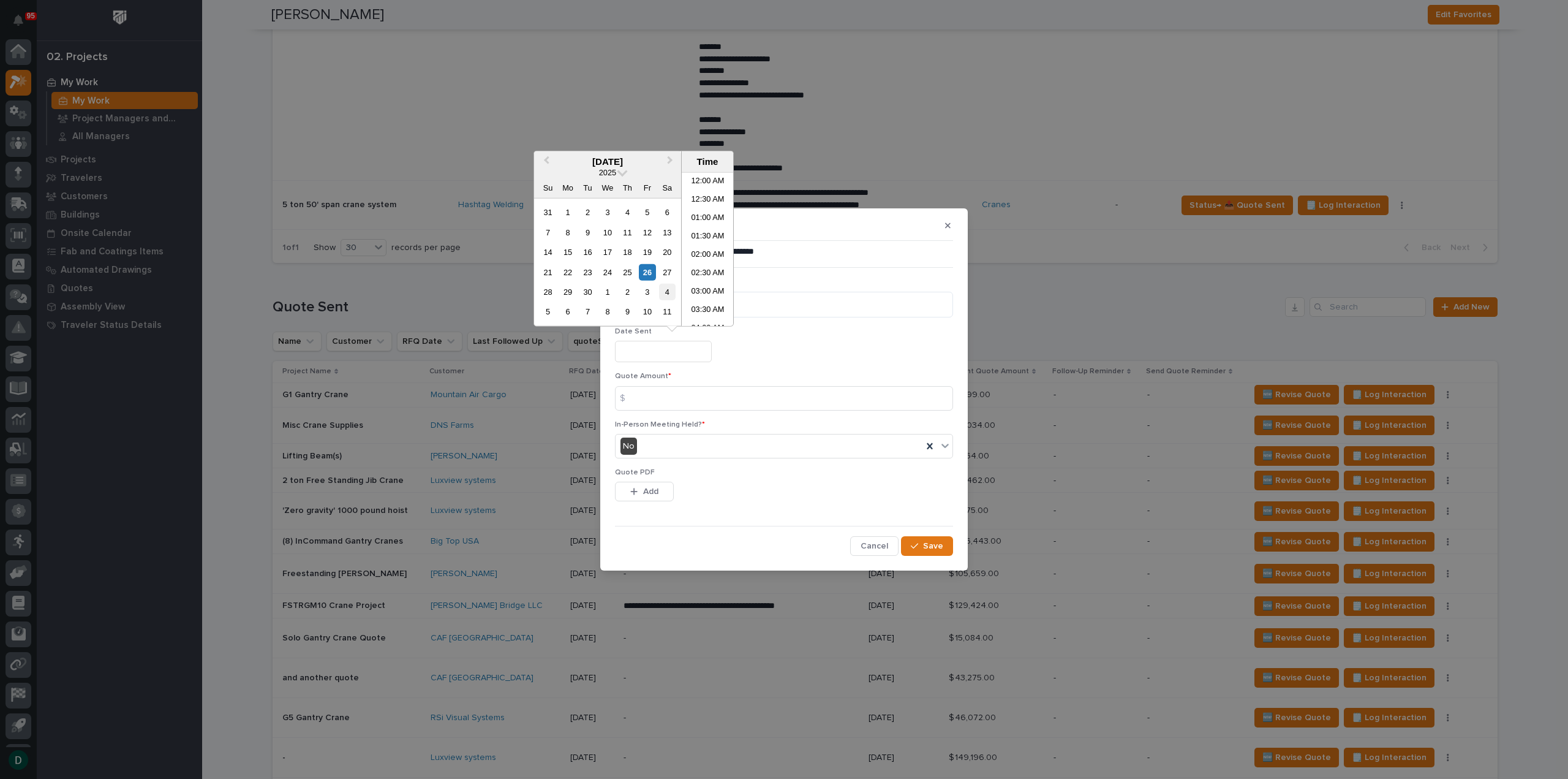
scroll to position [484, 0]
click at [654, 271] on div "26" at bounding box center [647, 272] width 17 height 17
type input "**********"
click at [653, 273] on div "26" at bounding box center [647, 272] width 17 height 17
click at [672, 400] on input at bounding box center [784, 399] width 338 height 25
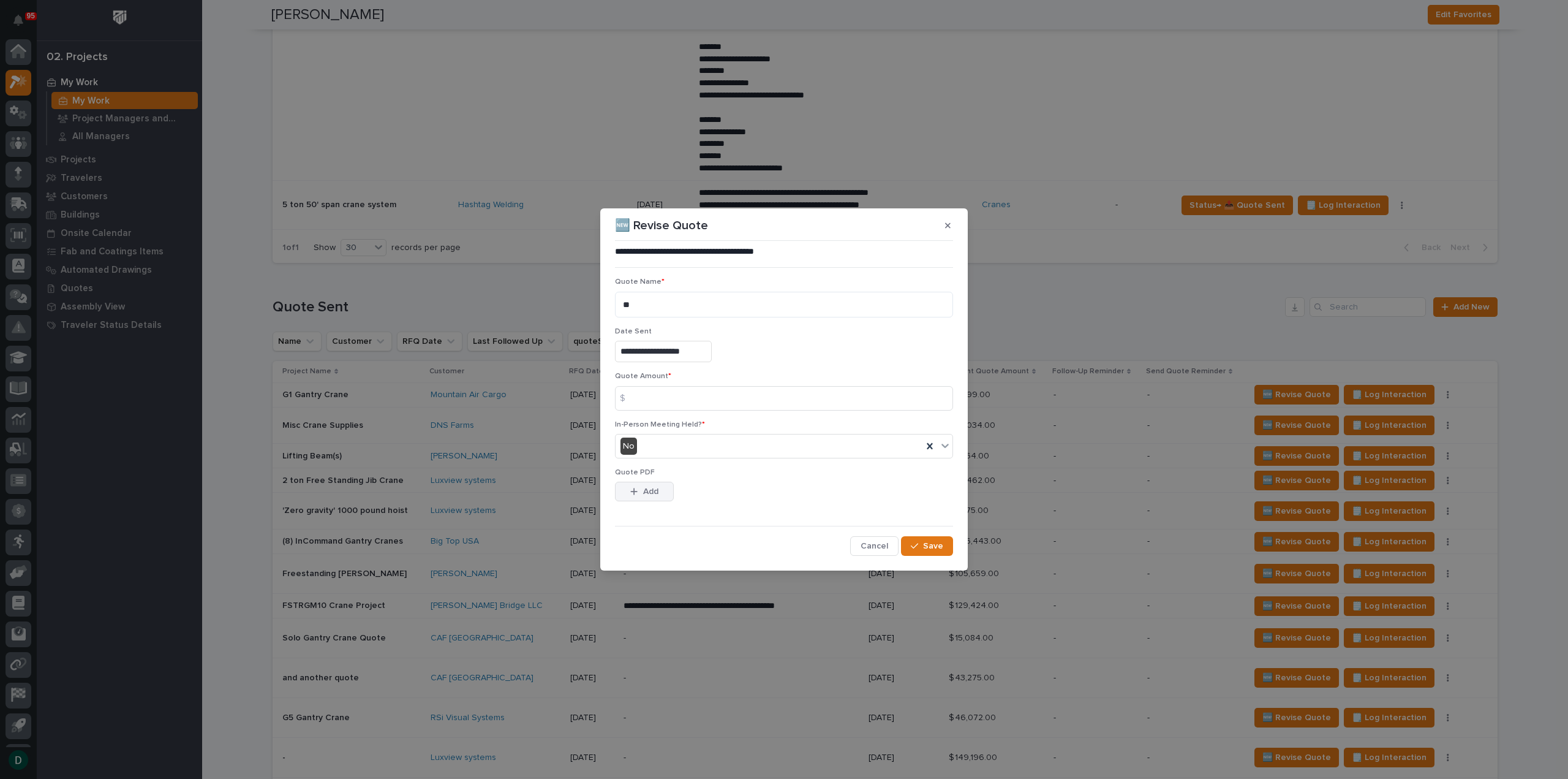
click at [646, 492] on span "Add" at bounding box center [651, 491] width 15 height 11
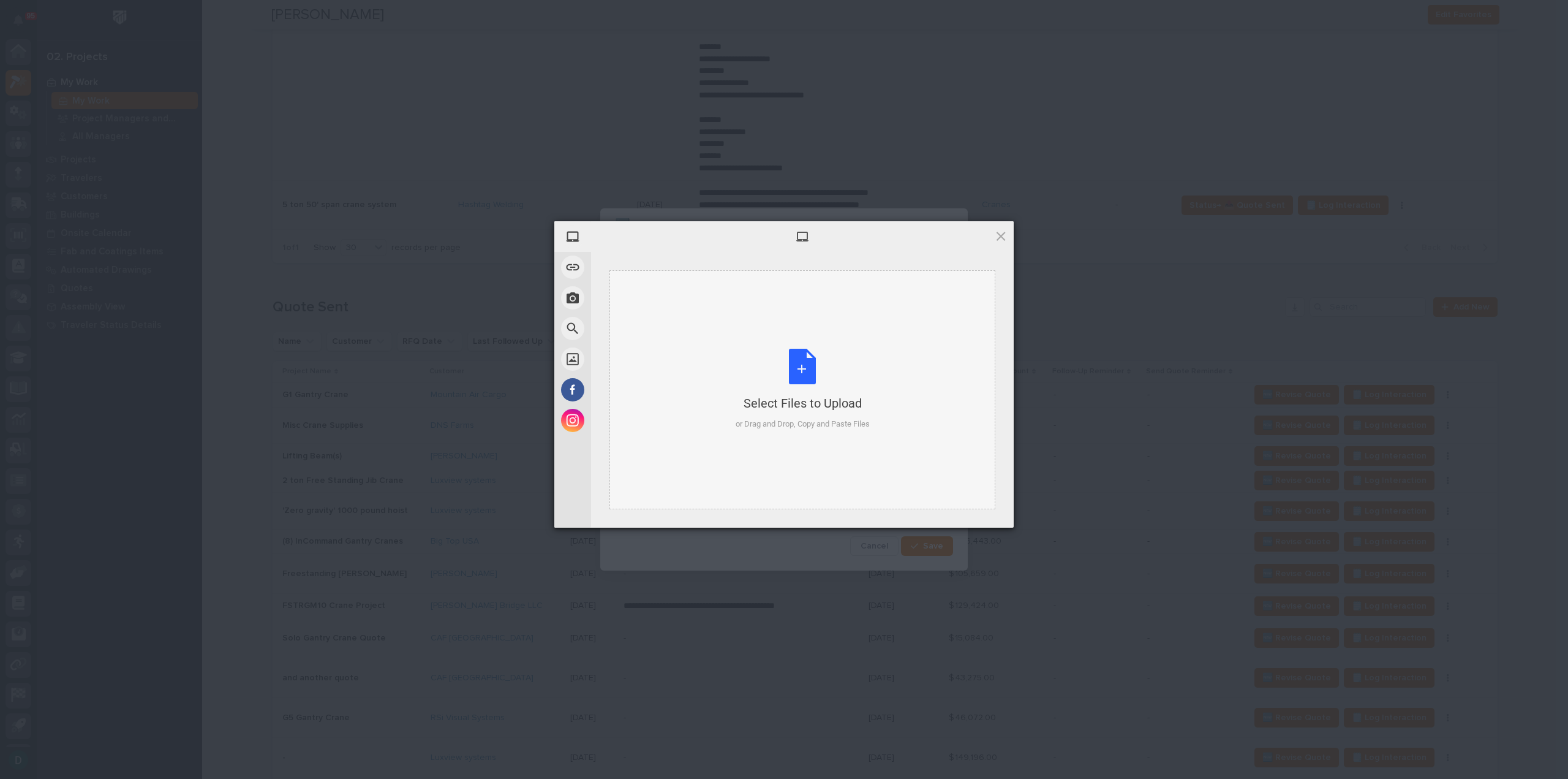
click at [813, 368] on div "Select Files to Upload or Drag and Drop, Copy and Paste Files" at bounding box center [802, 390] width 134 height 81
click at [980, 502] on span "Upload 1" at bounding box center [976, 511] width 62 height 23
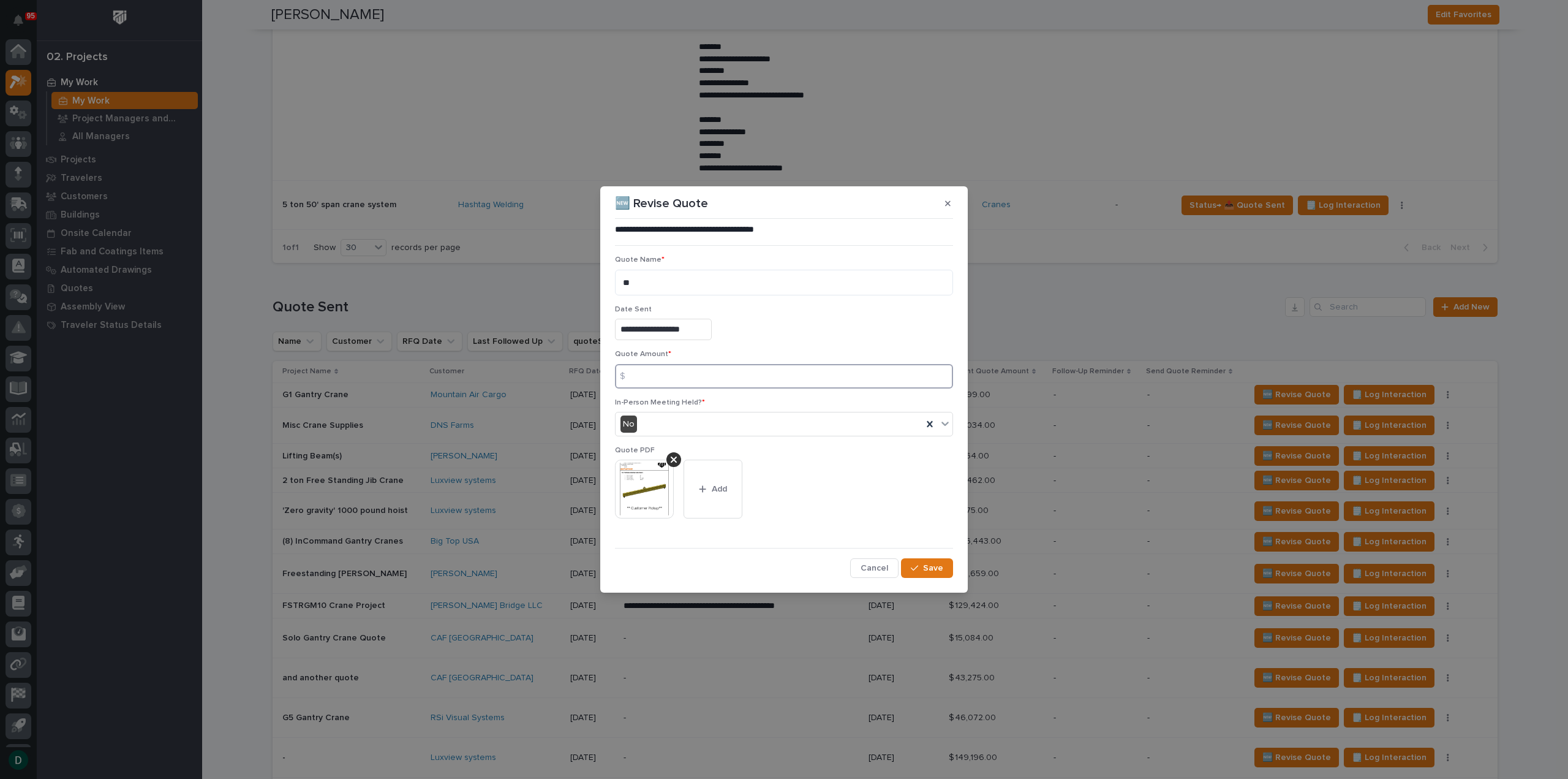
click at [686, 375] on input at bounding box center [784, 377] width 338 height 25
type input "7858"
click at [934, 570] on span "Save" at bounding box center [933, 567] width 20 height 11
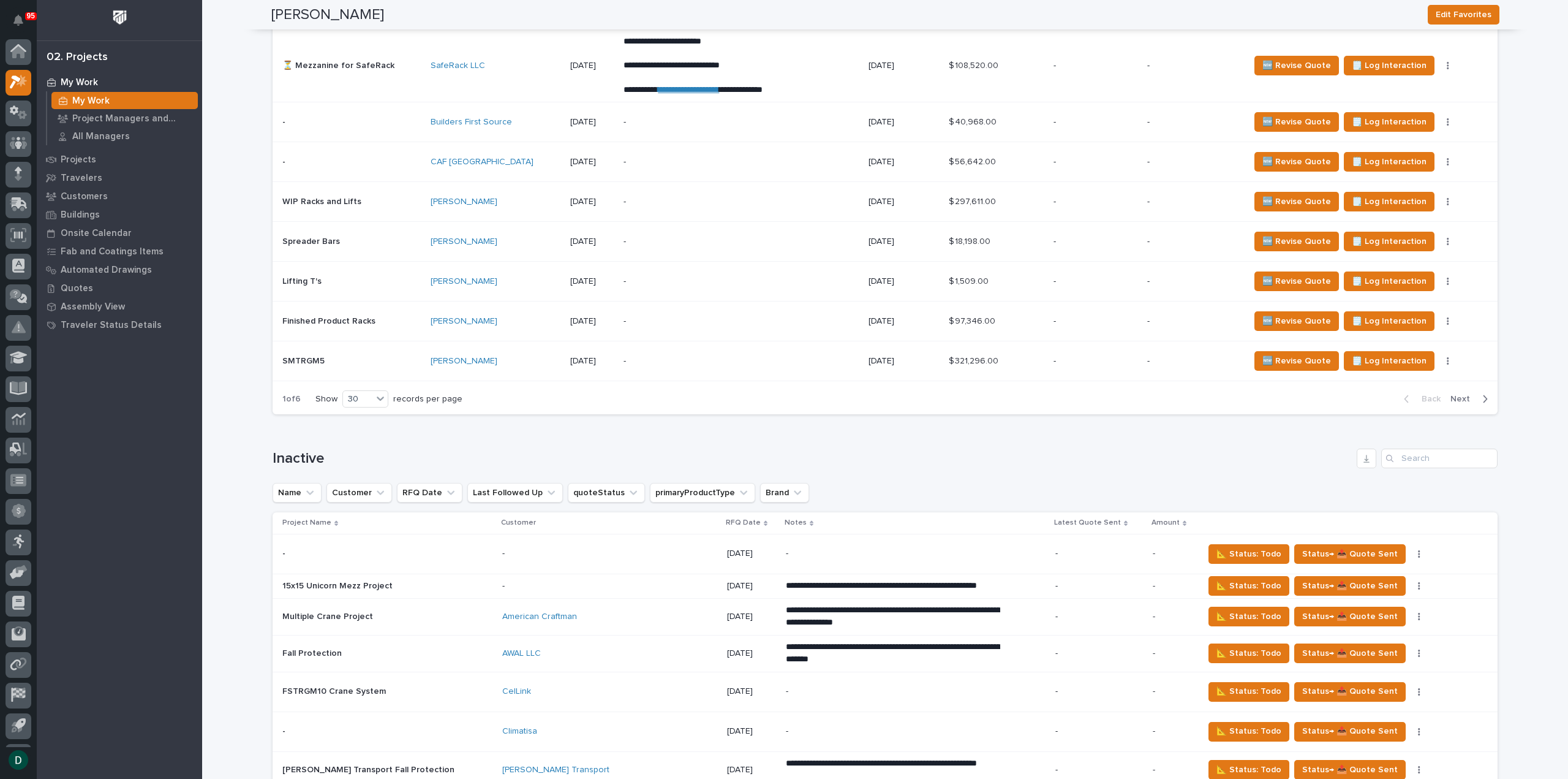
scroll to position [3187, 0]
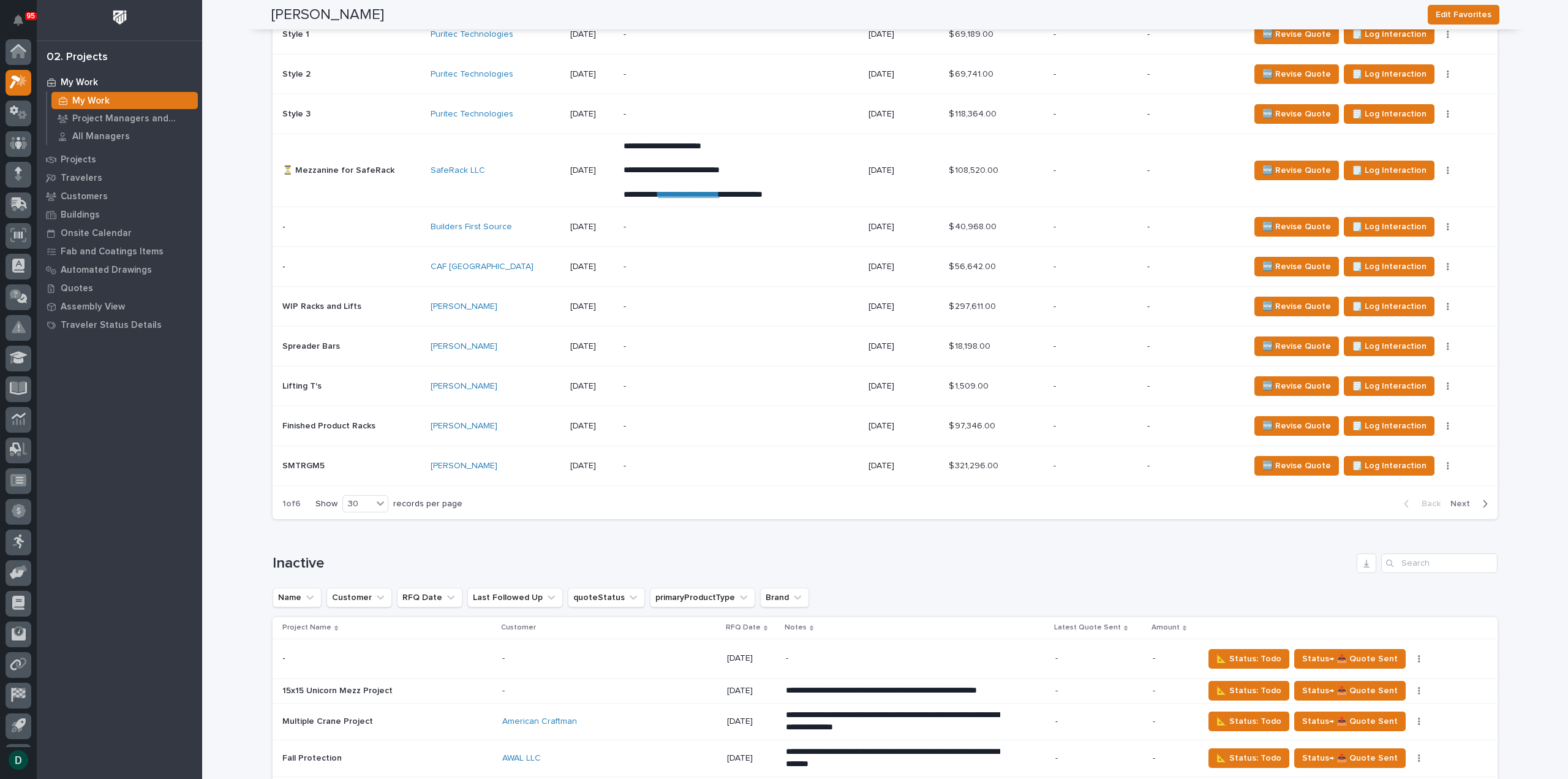
click at [1459, 498] on span "Next" at bounding box center [1464, 504] width 27 height 11
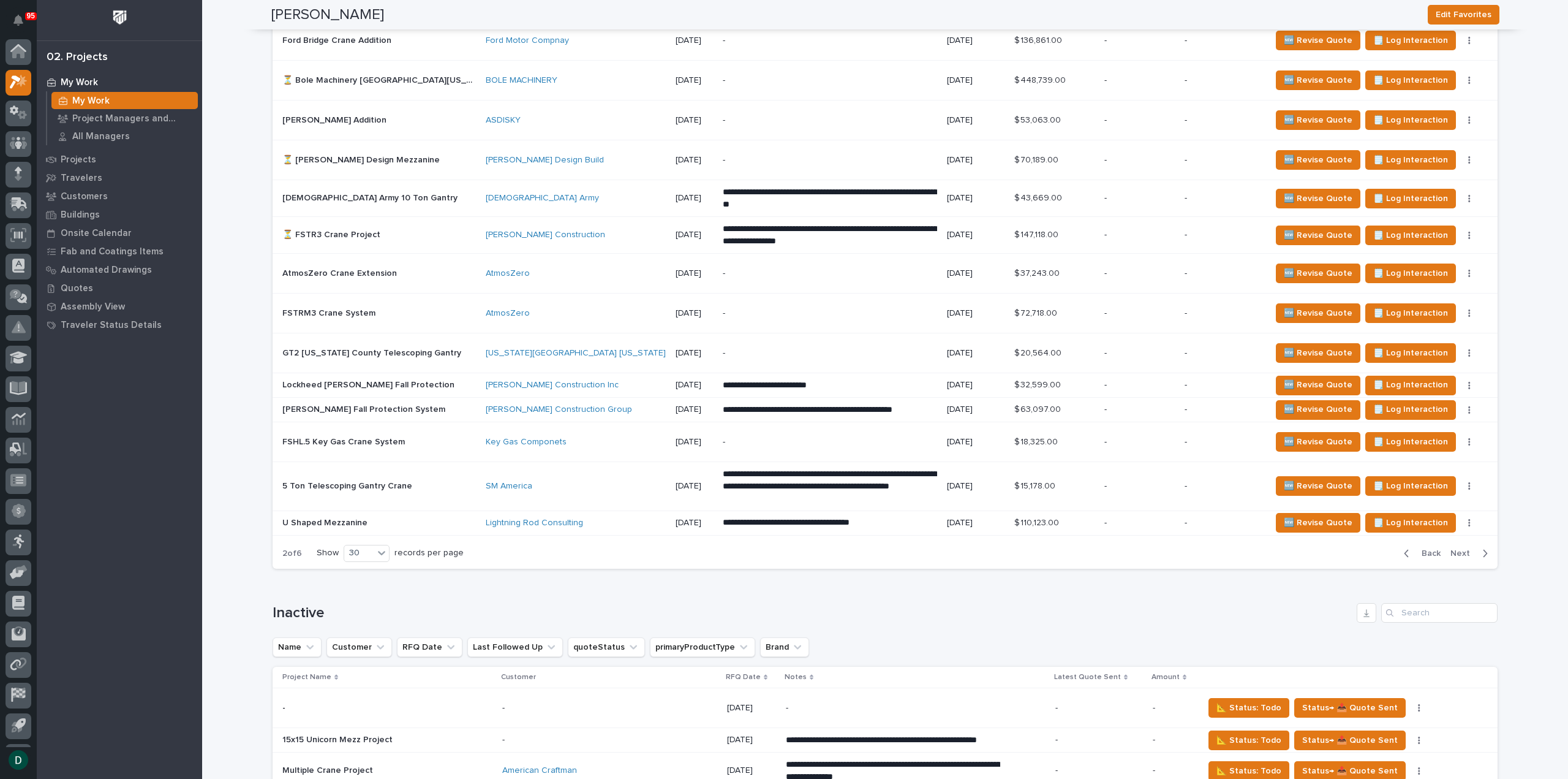
scroll to position [3371, 0]
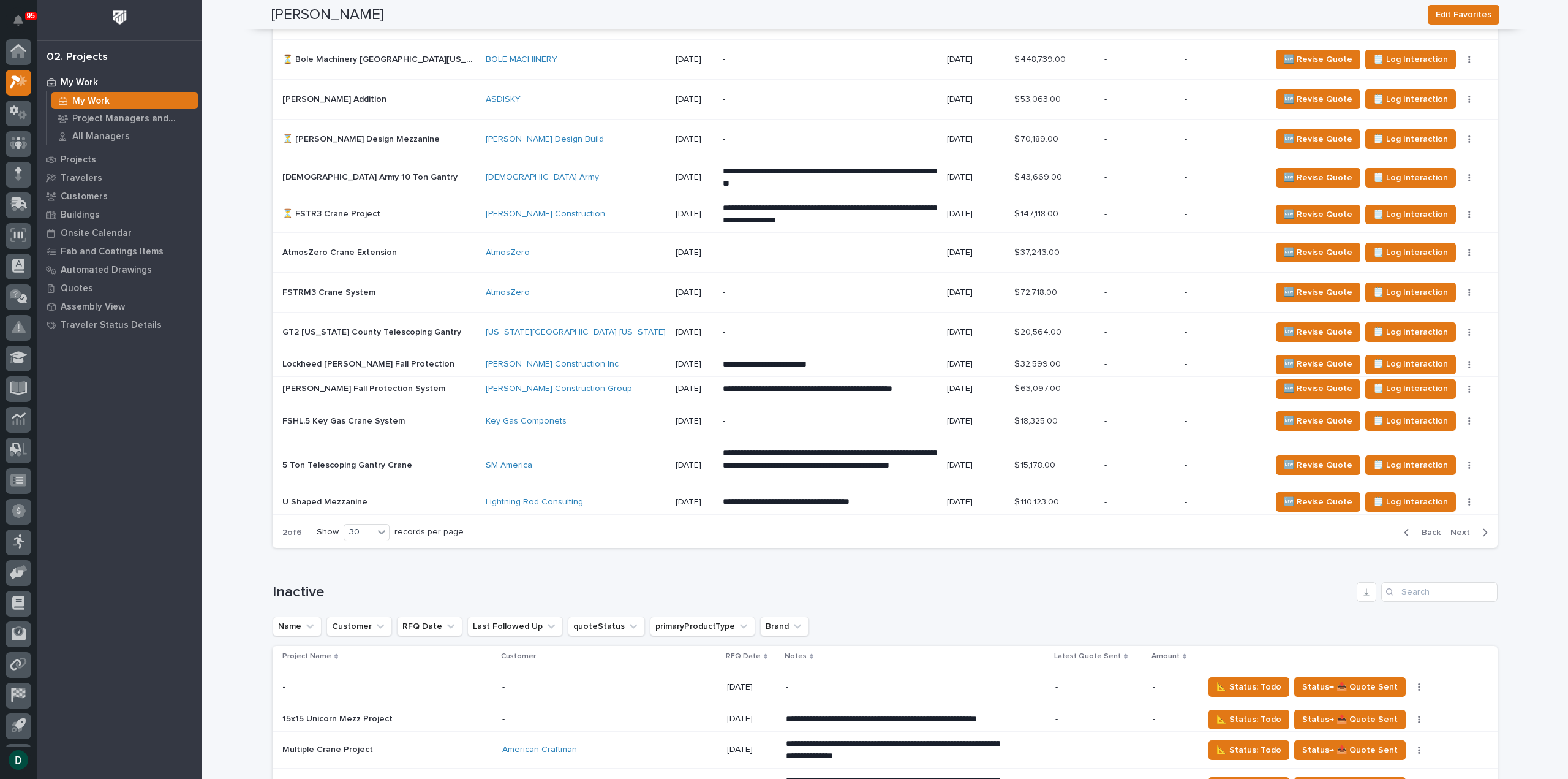
click at [1460, 527] on span "Next" at bounding box center [1464, 532] width 27 height 11
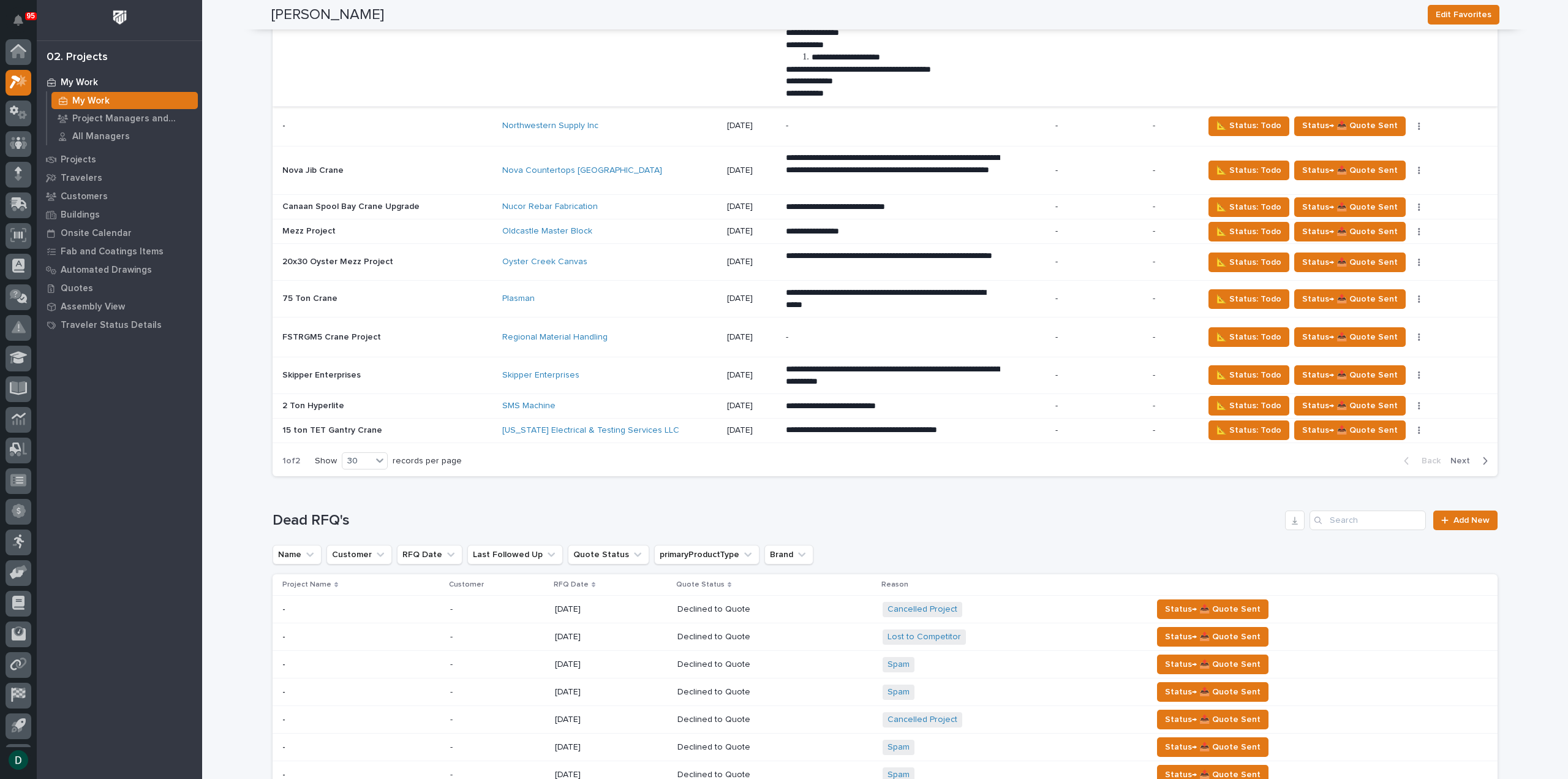
scroll to position [4964, 0]
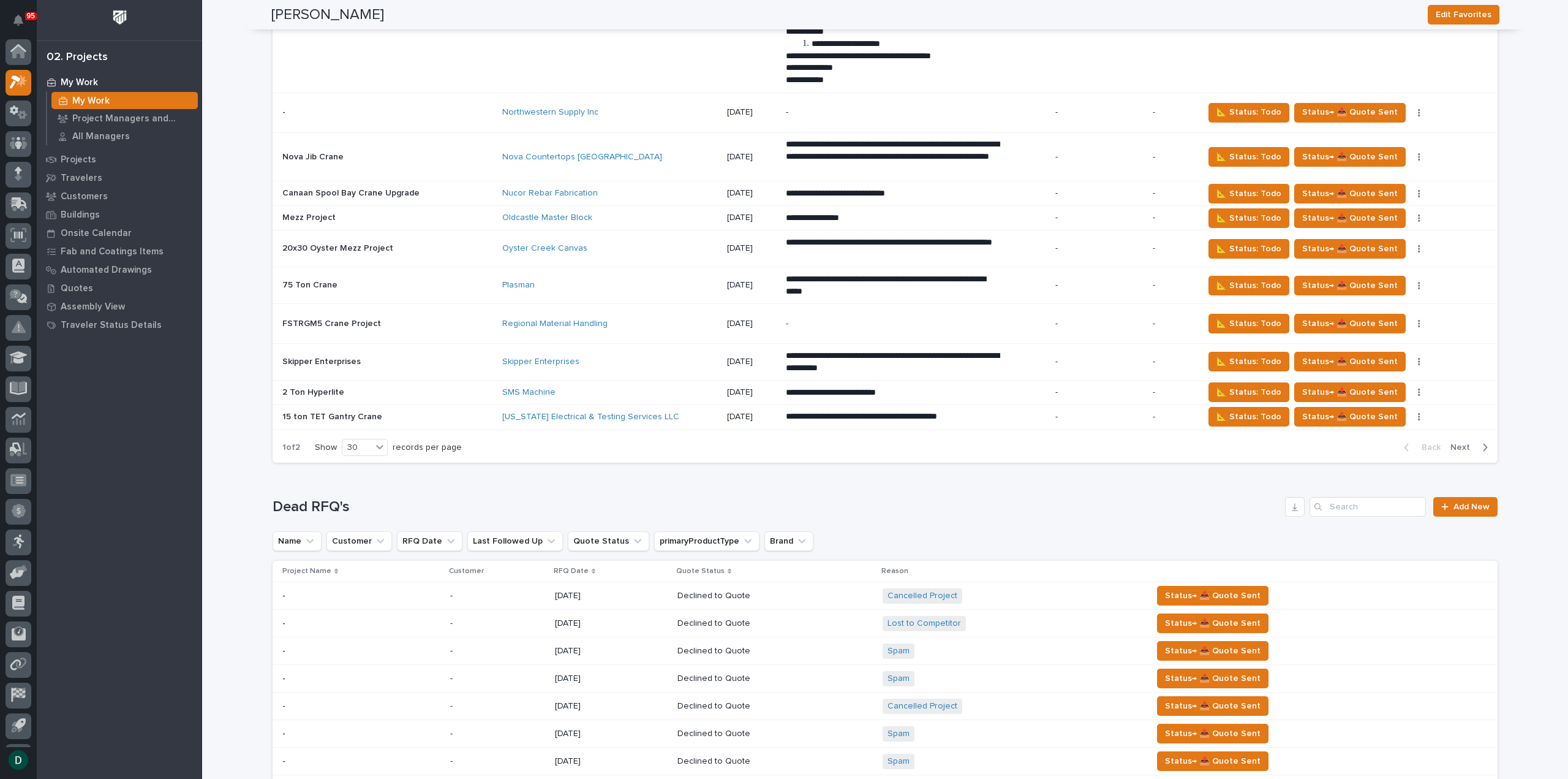
click at [1464, 442] on span "Next" at bounding box center [1464, 447] width 27 height 11
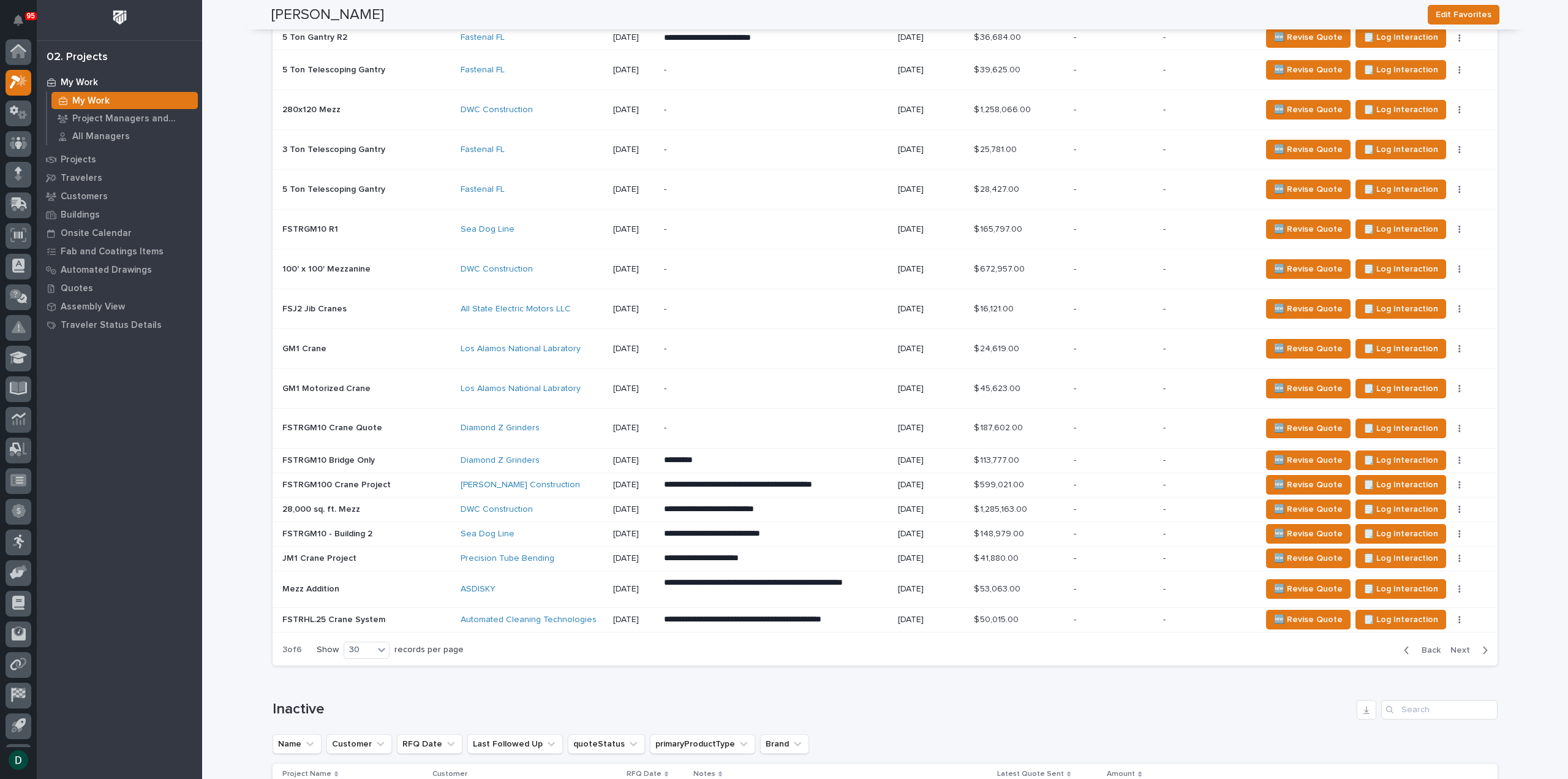
scroll to position [2840, 0]
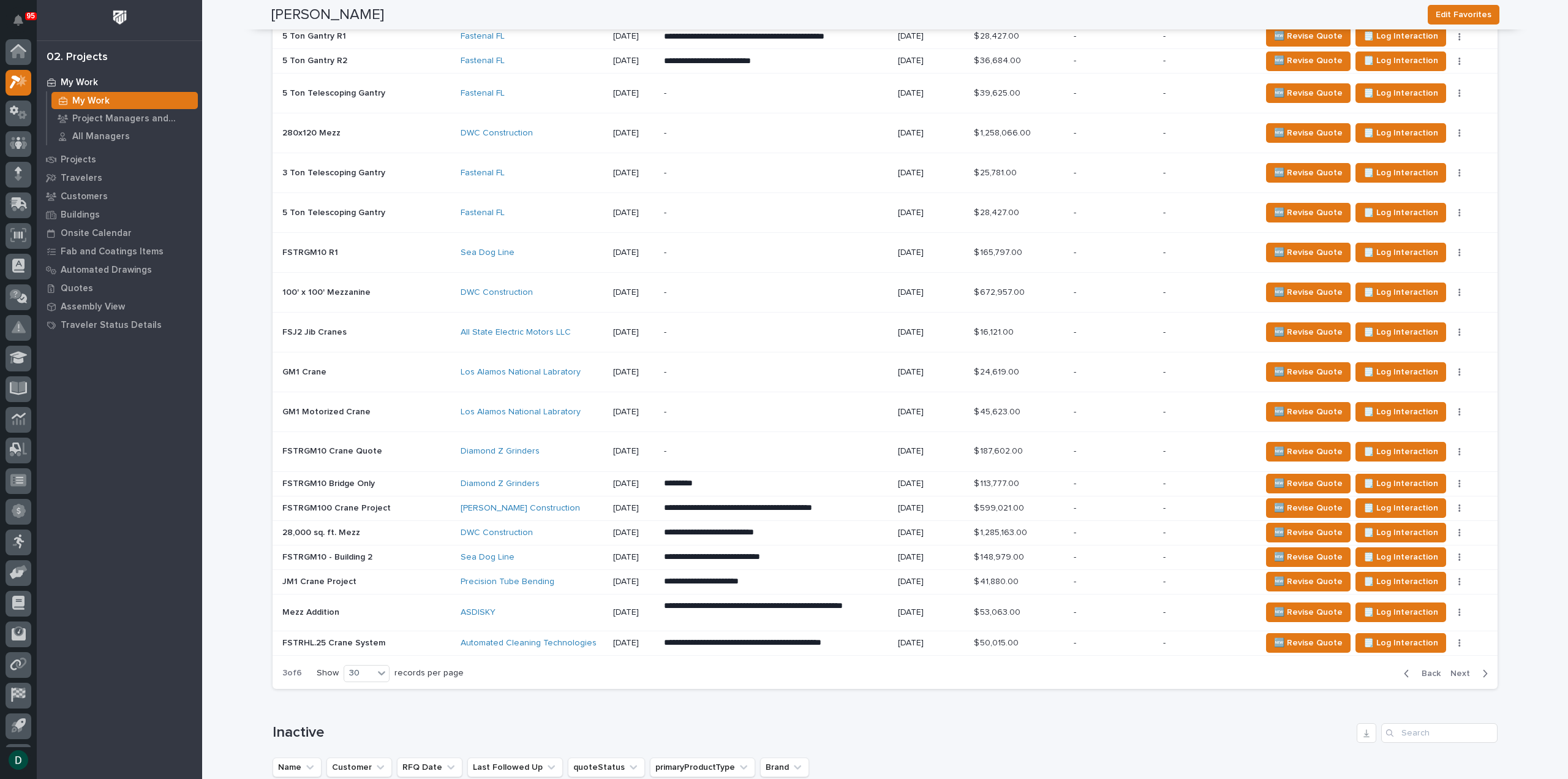
click at [1471, 668] on span "Next" at bounding box center [1464, 673] width 27 height 11
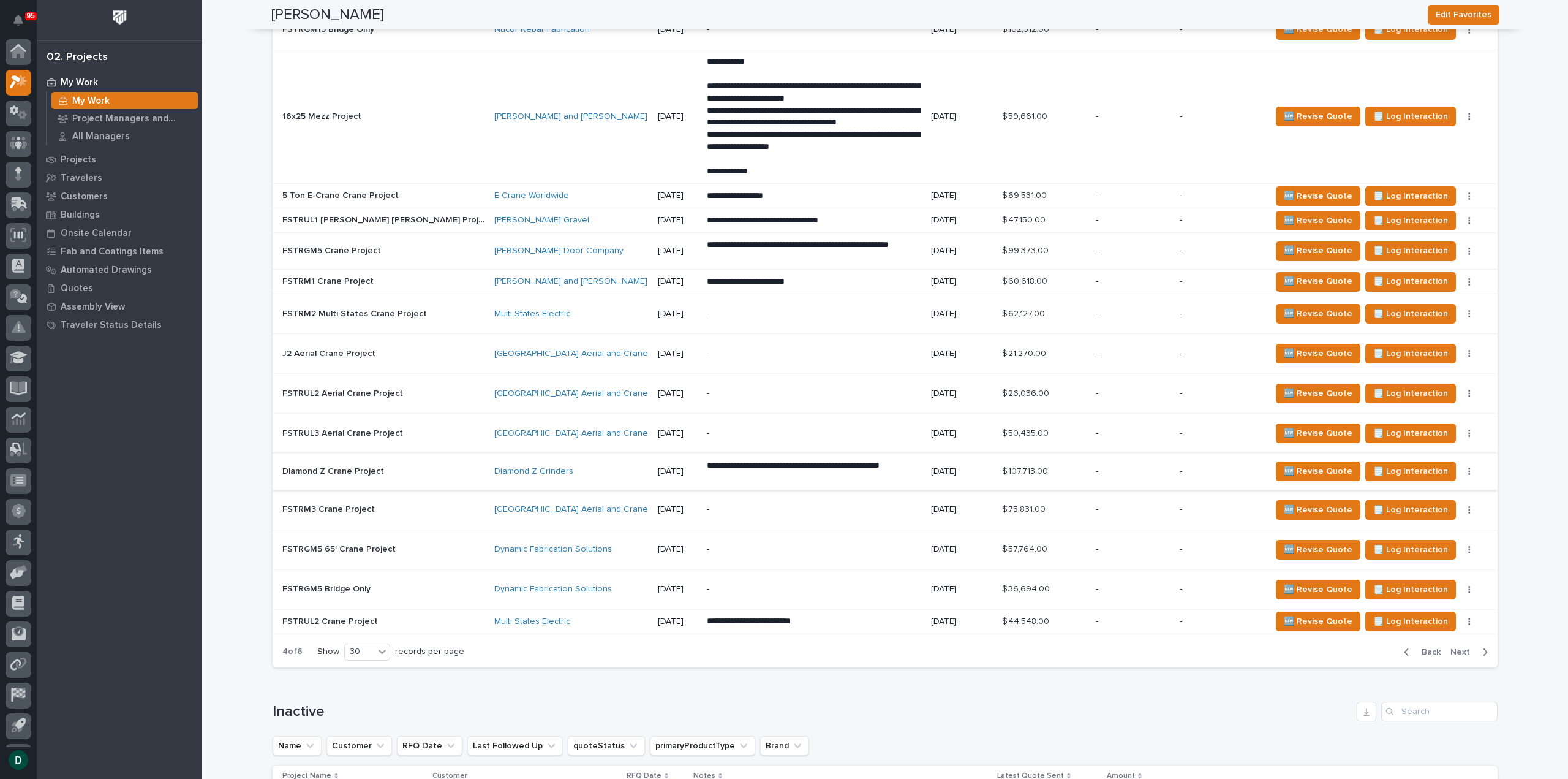
scroll to position [3085, 0]
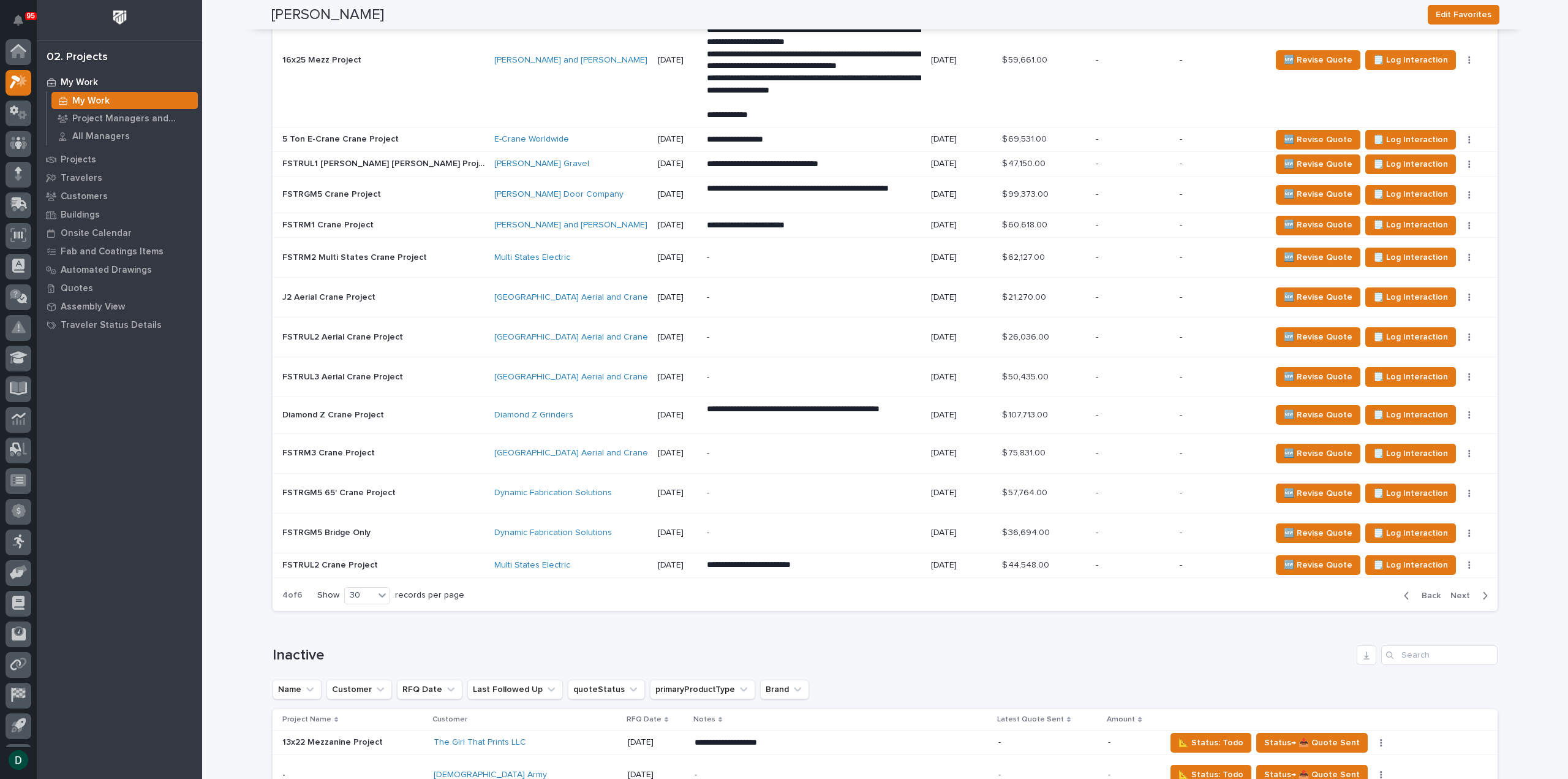
click at [1464, 590] on span "Next" at bounding box center [1464, 595] width 27 height 11
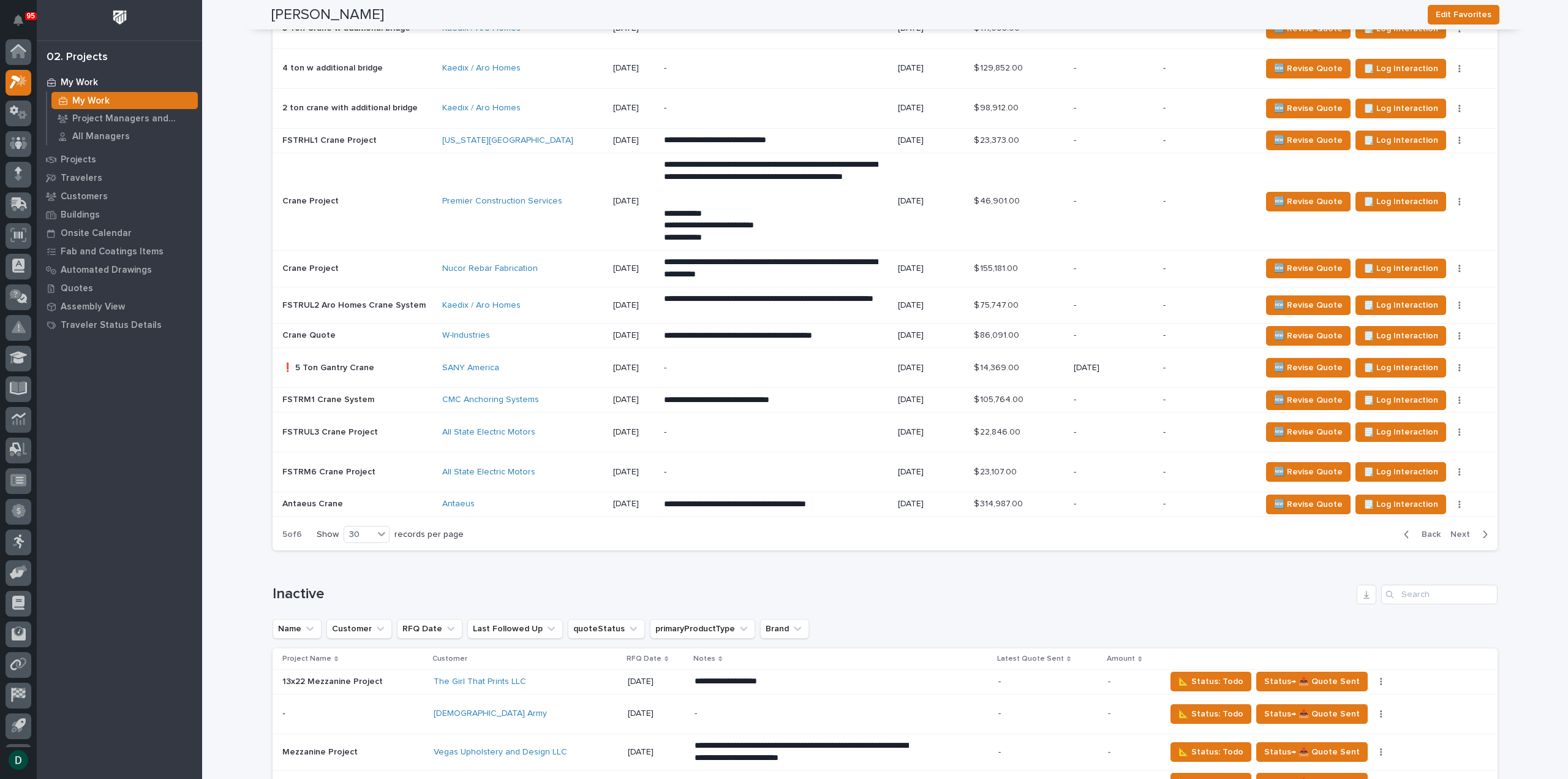
click at [1466, 529] on span "Next" at bounding box center [1464, 534] width 27 height 11
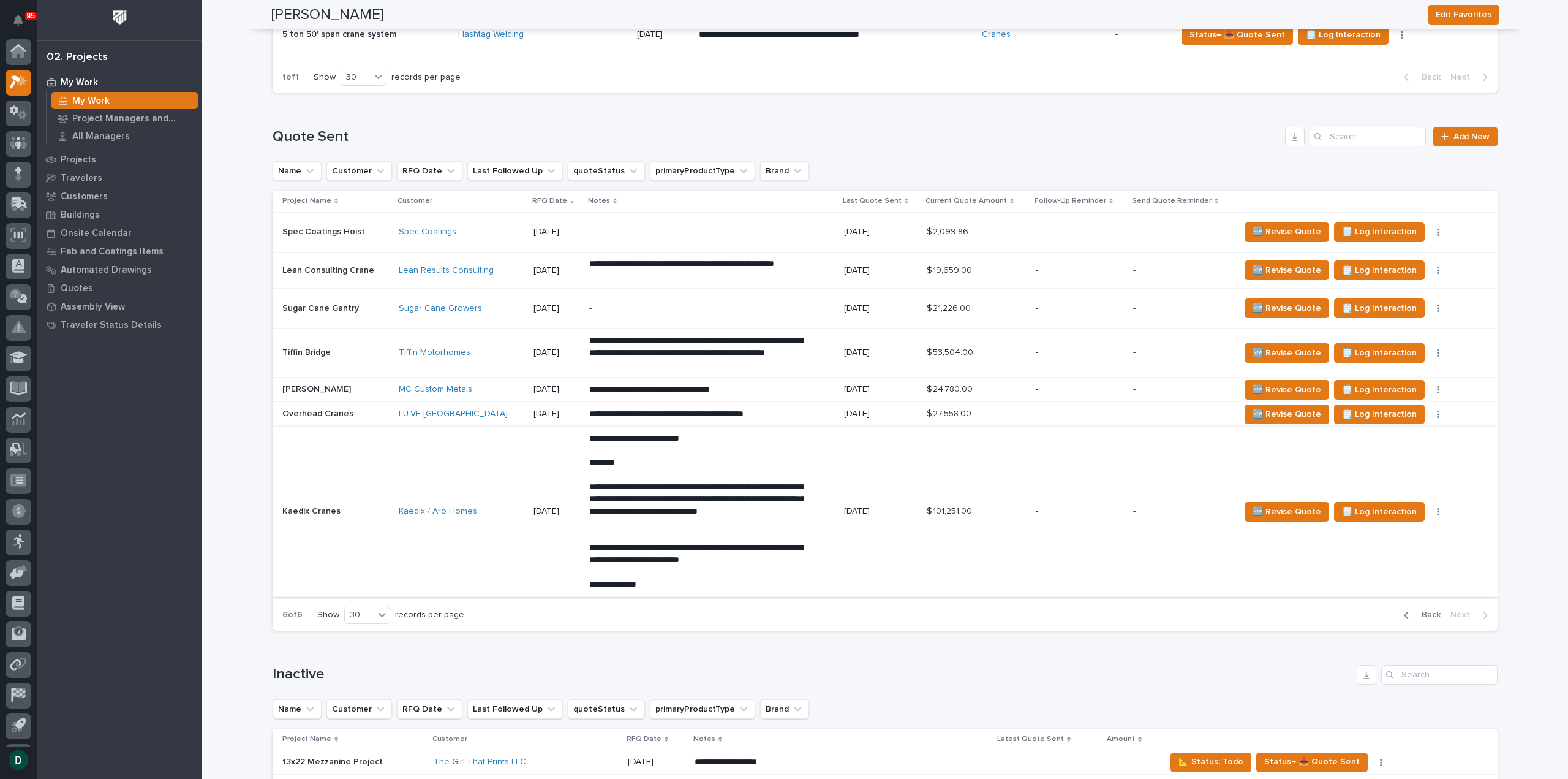
scroll to position [2289, 0]
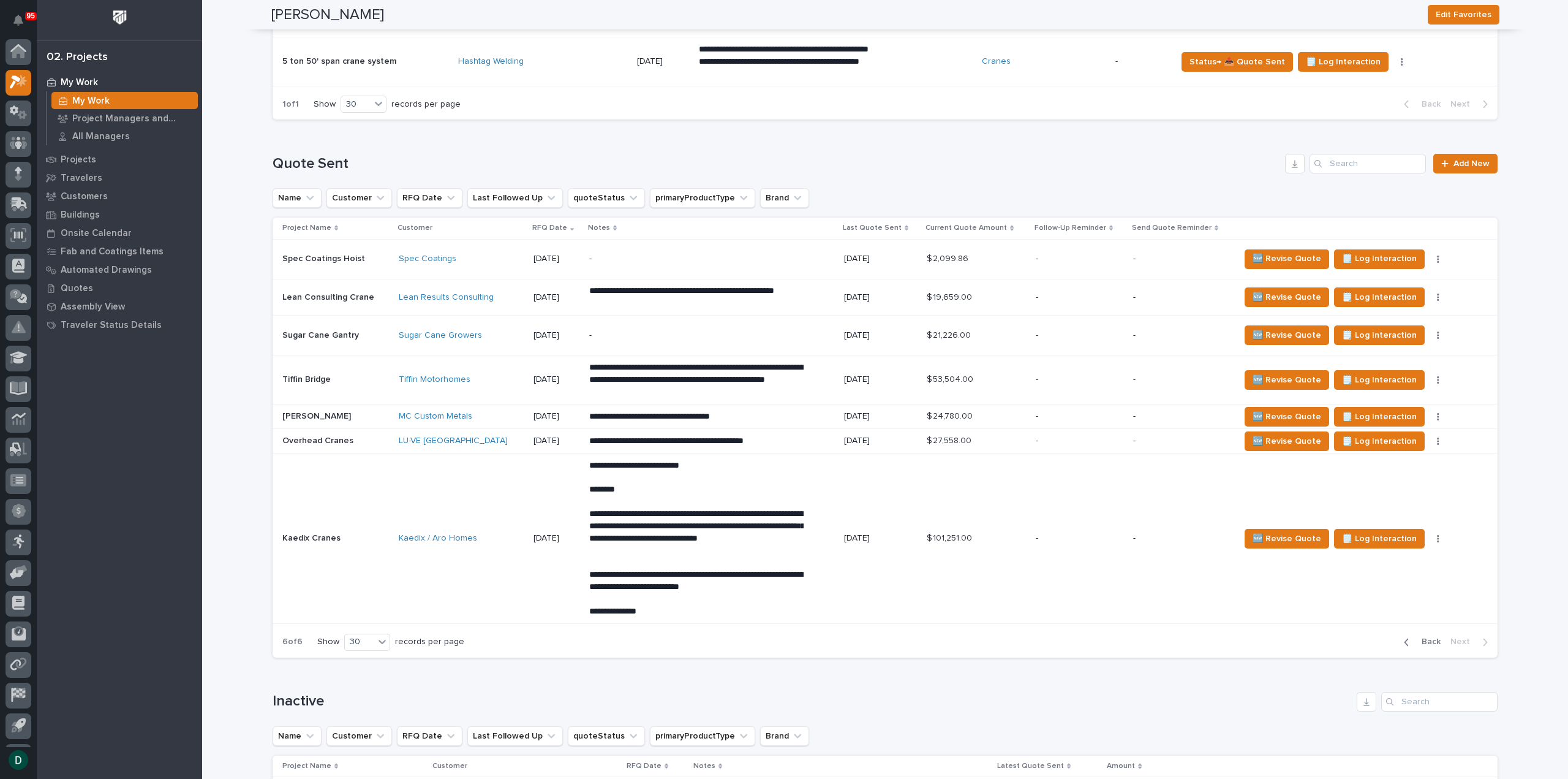
click at [1434, 636] on span "Back" at bounding box center [1427, 641] width 26 height 11
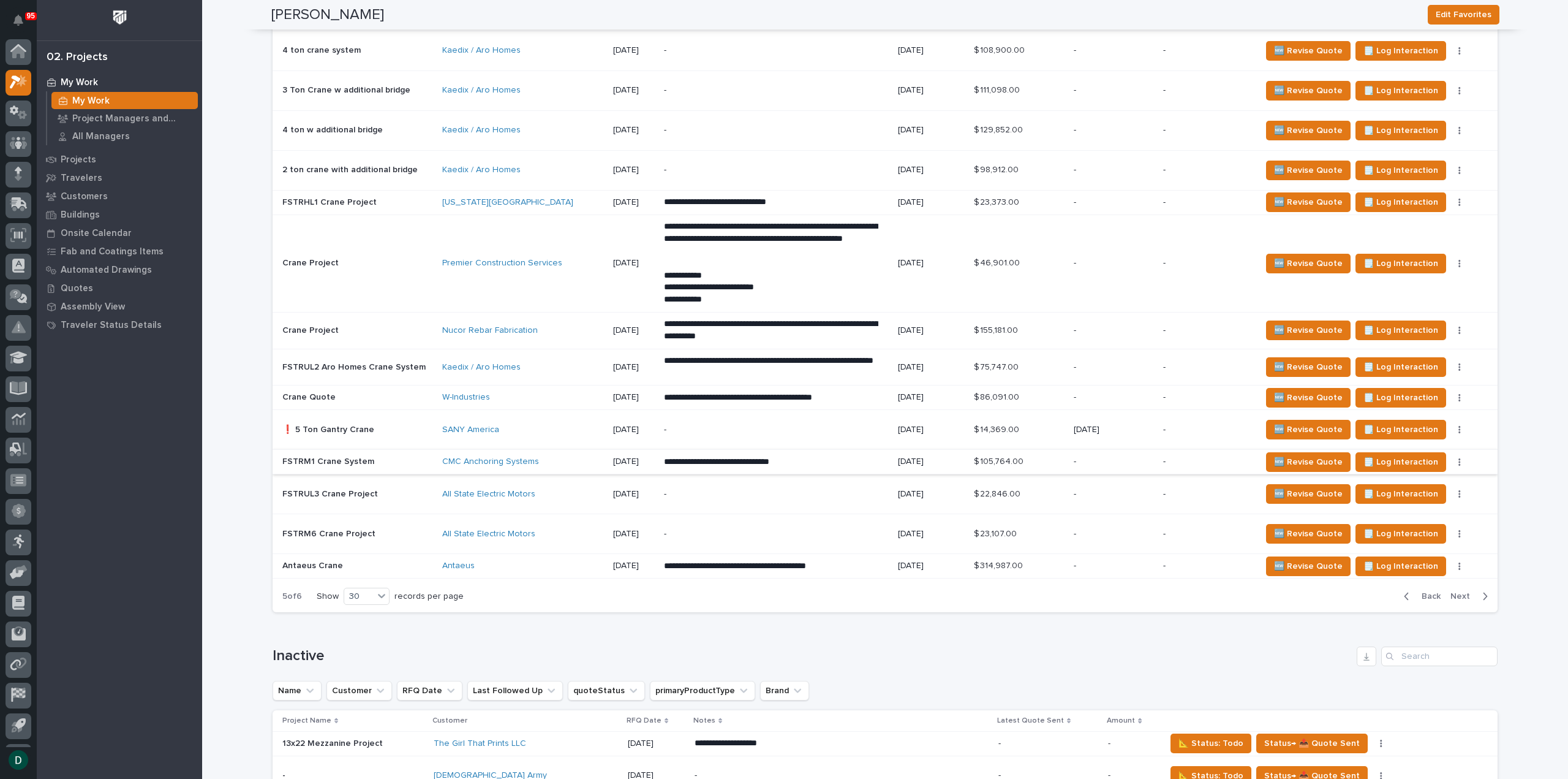
scroll to position [3085, 0]
